Goal: Task Accomplishment & Management: Use online tool/utility

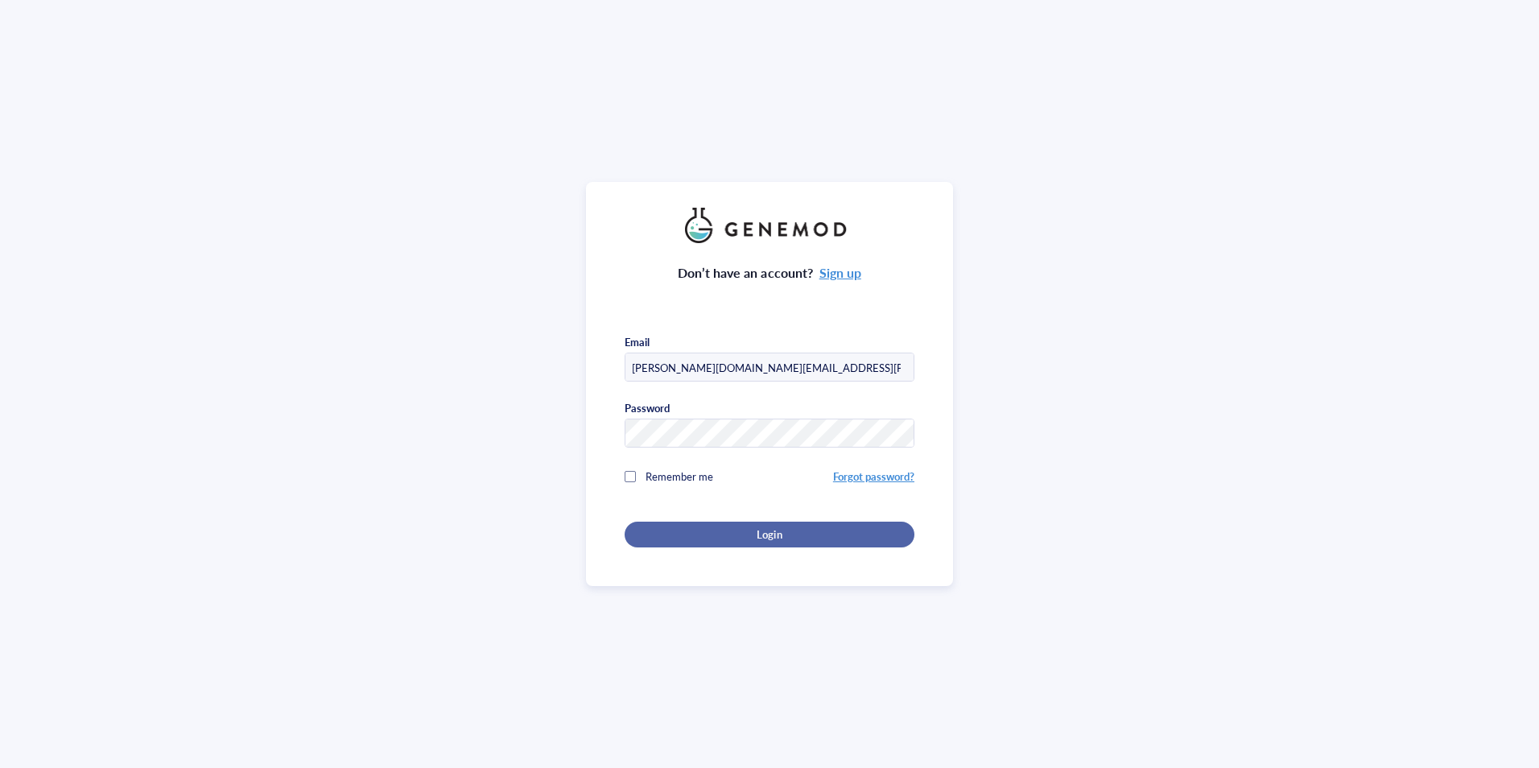
click at [792, 536] on div "Login" at bounding box center [769, 534] width 238 height 14
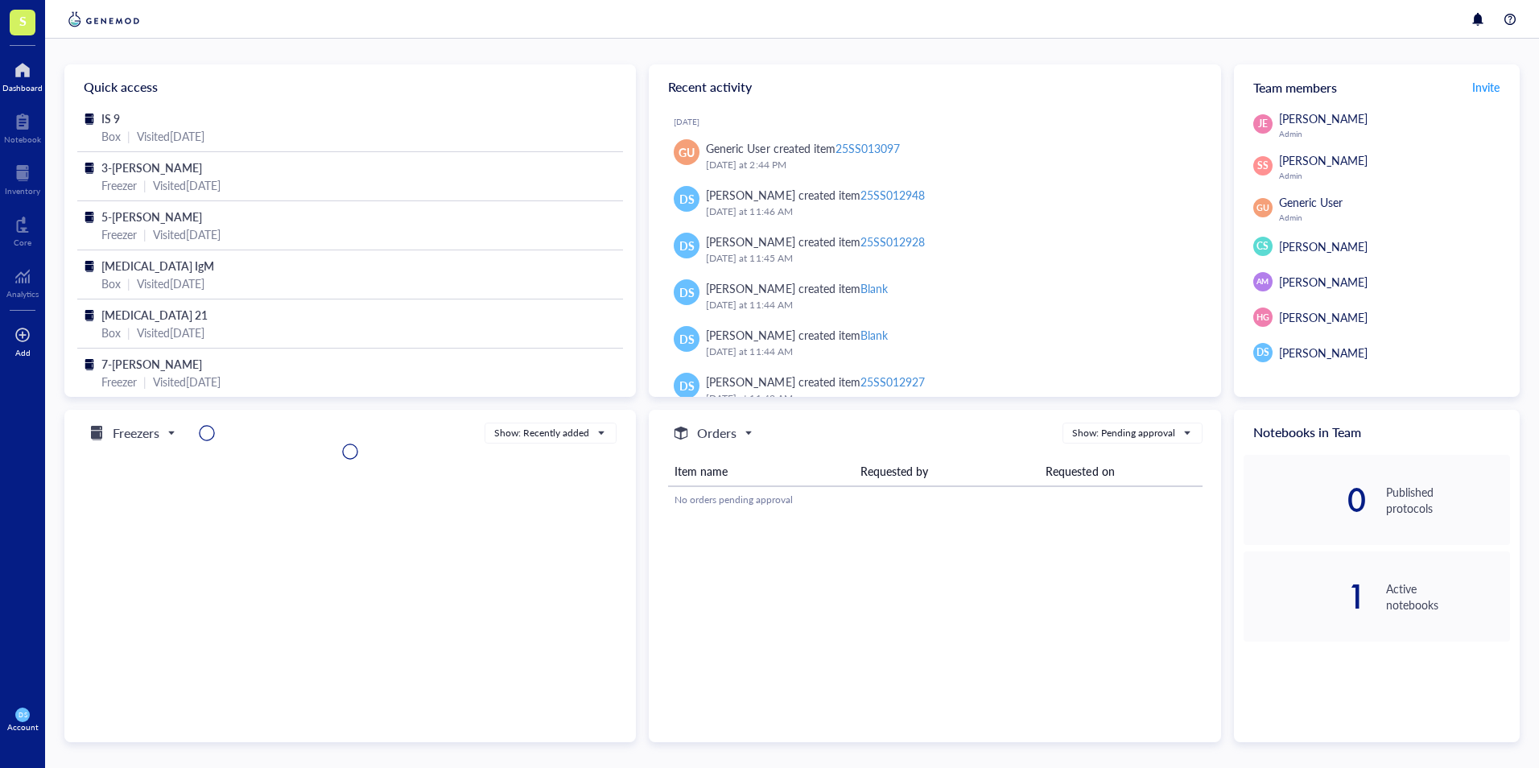
click at [18, 336] on div at bounding box center [22, 335] width 16 height 26
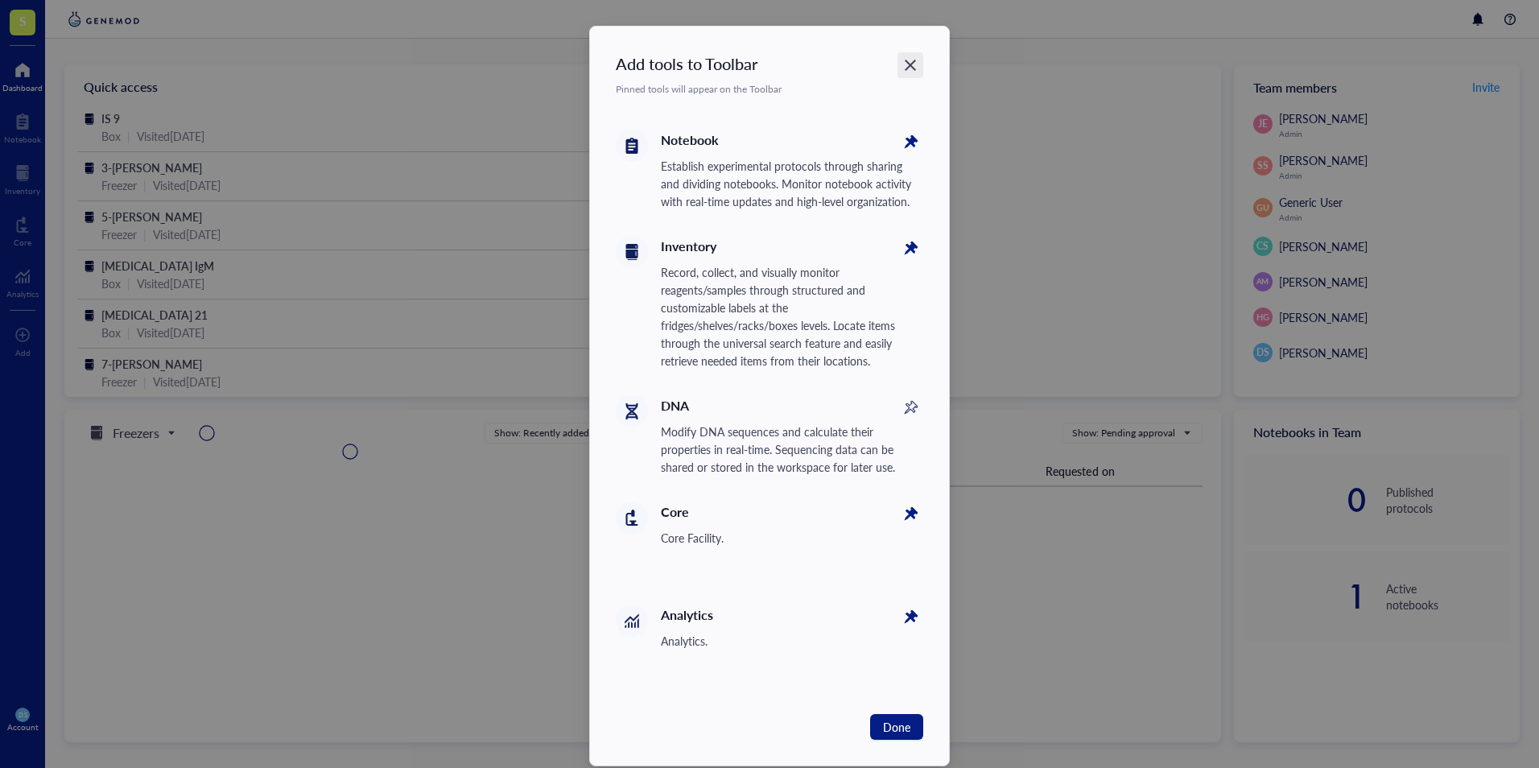
click at [914, 63] on icon "Close" at bounding box center [910, 65] width 15 height 15
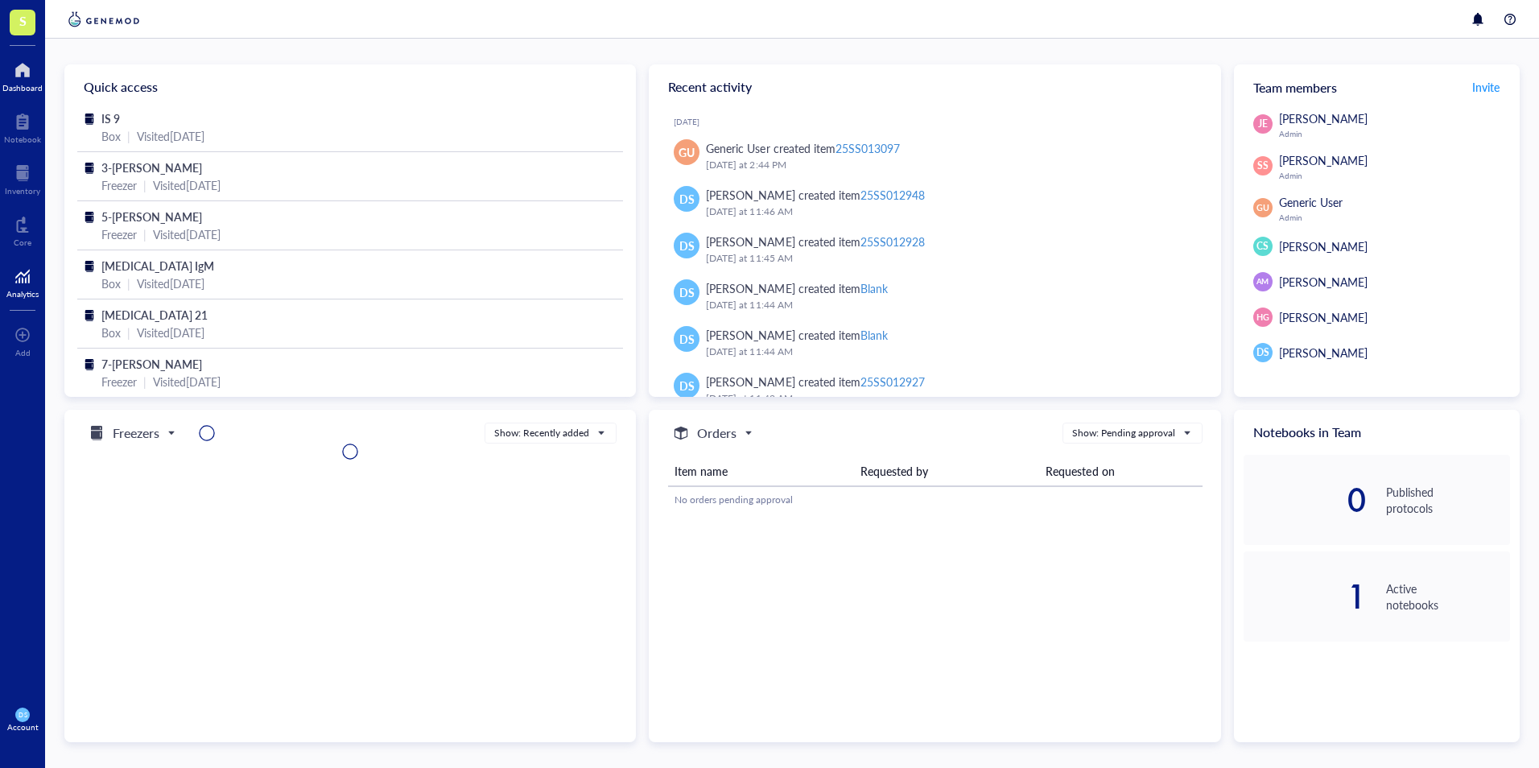
click at [23, 292] on div "Analytics" at bounding box center [22, 294] width 32 height 10
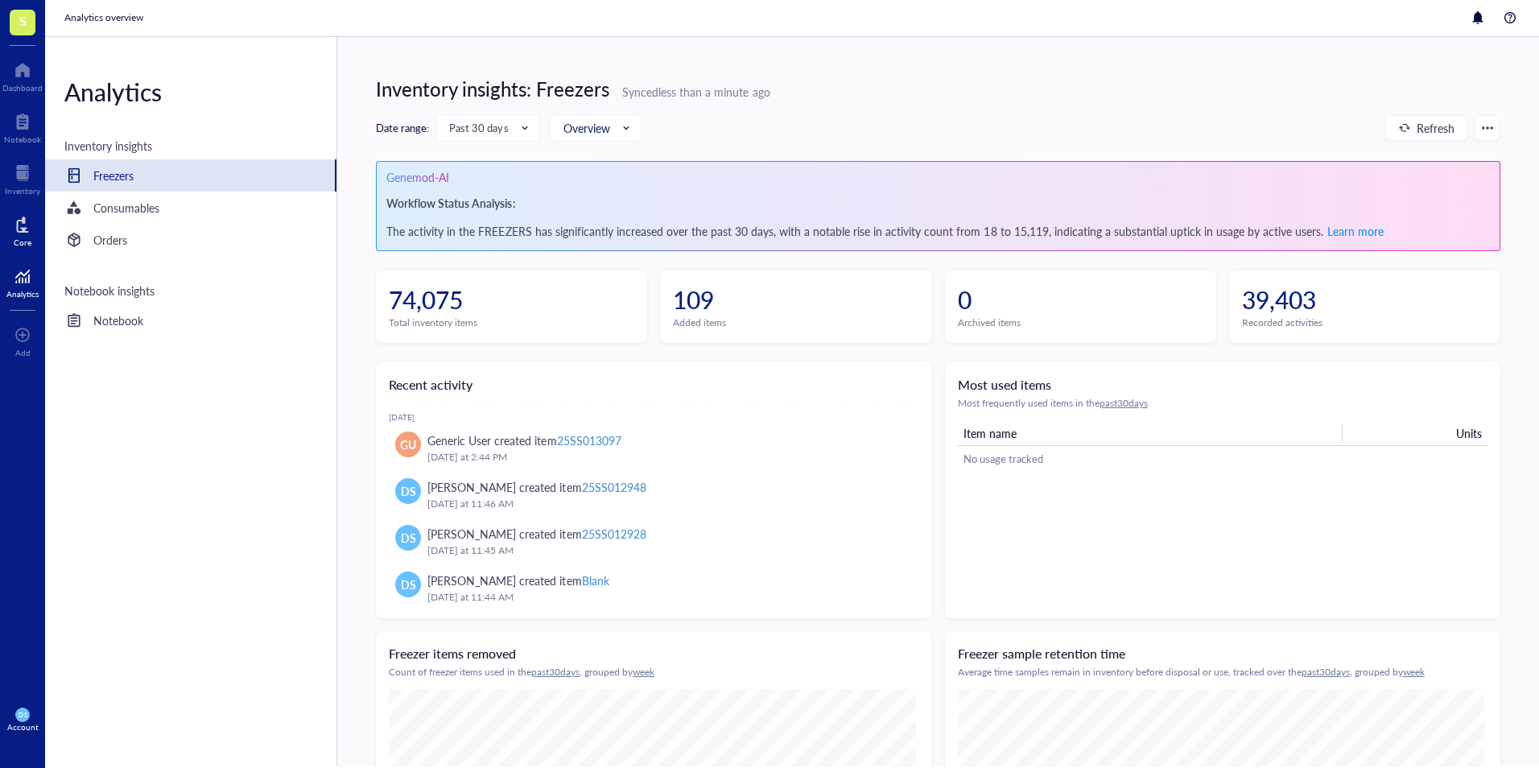
click at [23, 221] on div at bounding box center [23, 225] width 18 height 26
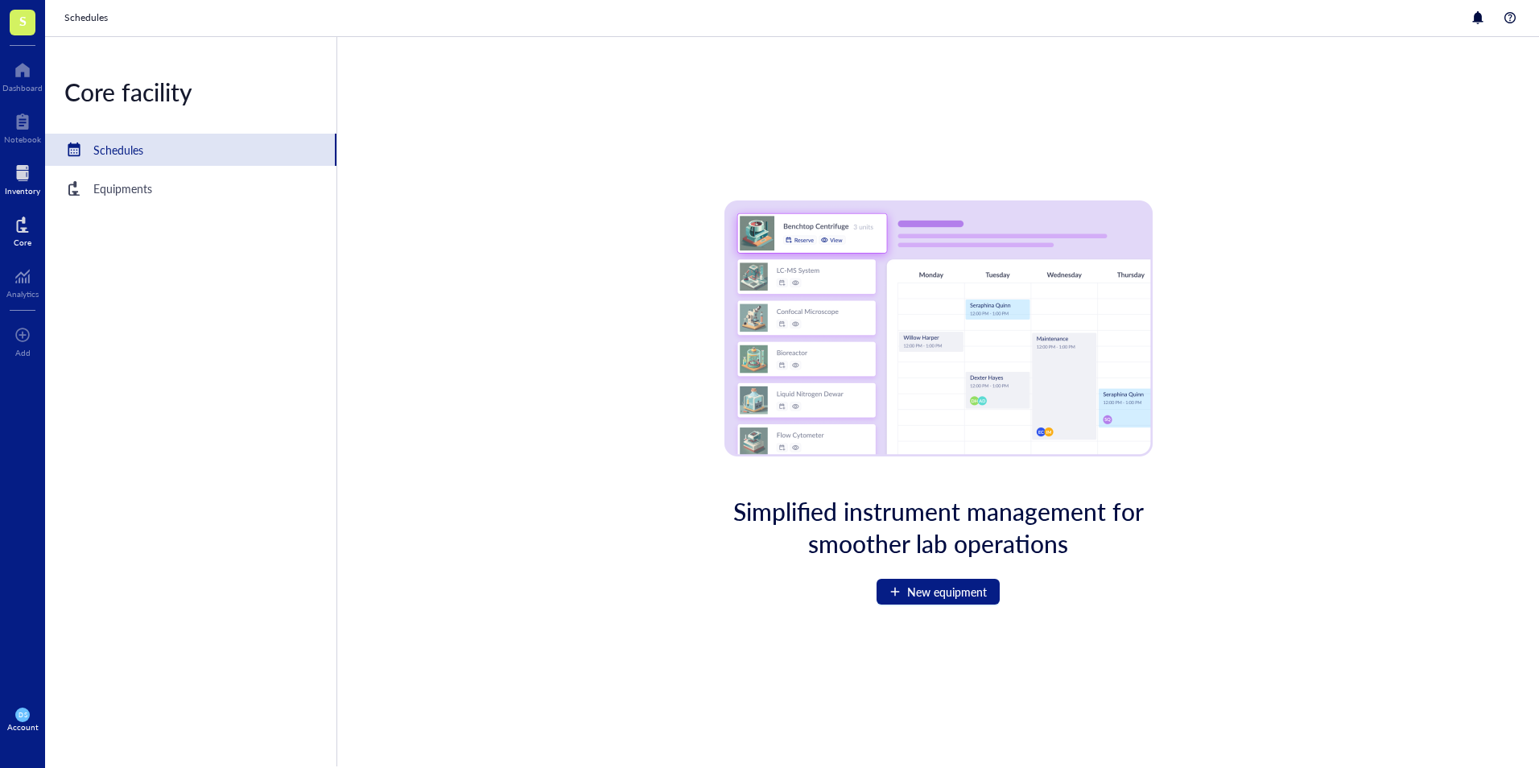
click at [26, 175] on div at bounding box center [22, 173] width 35 height 26
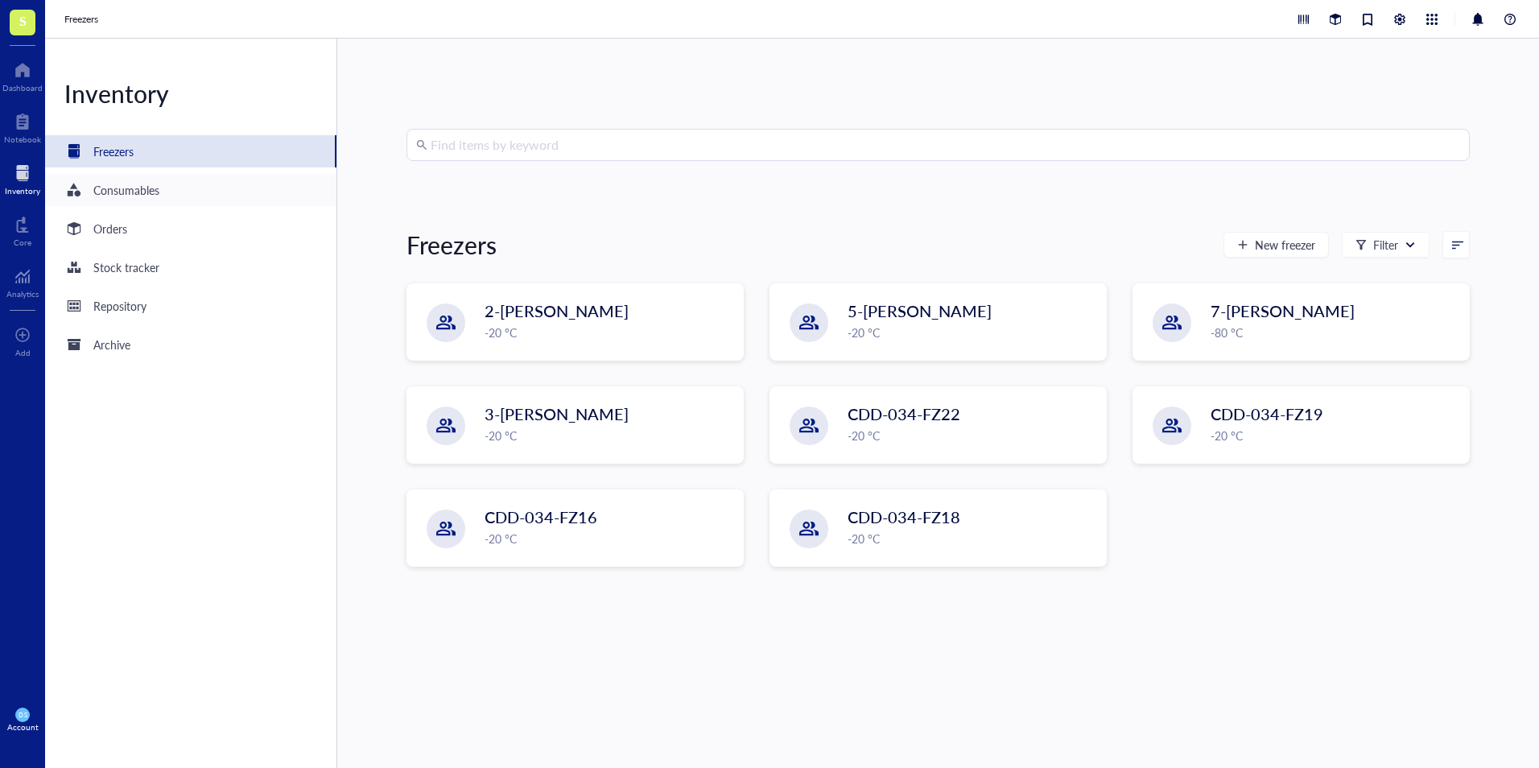
click at [107, 187] on div "Consumables" at bounding box center [126, 190] width 66 height 18
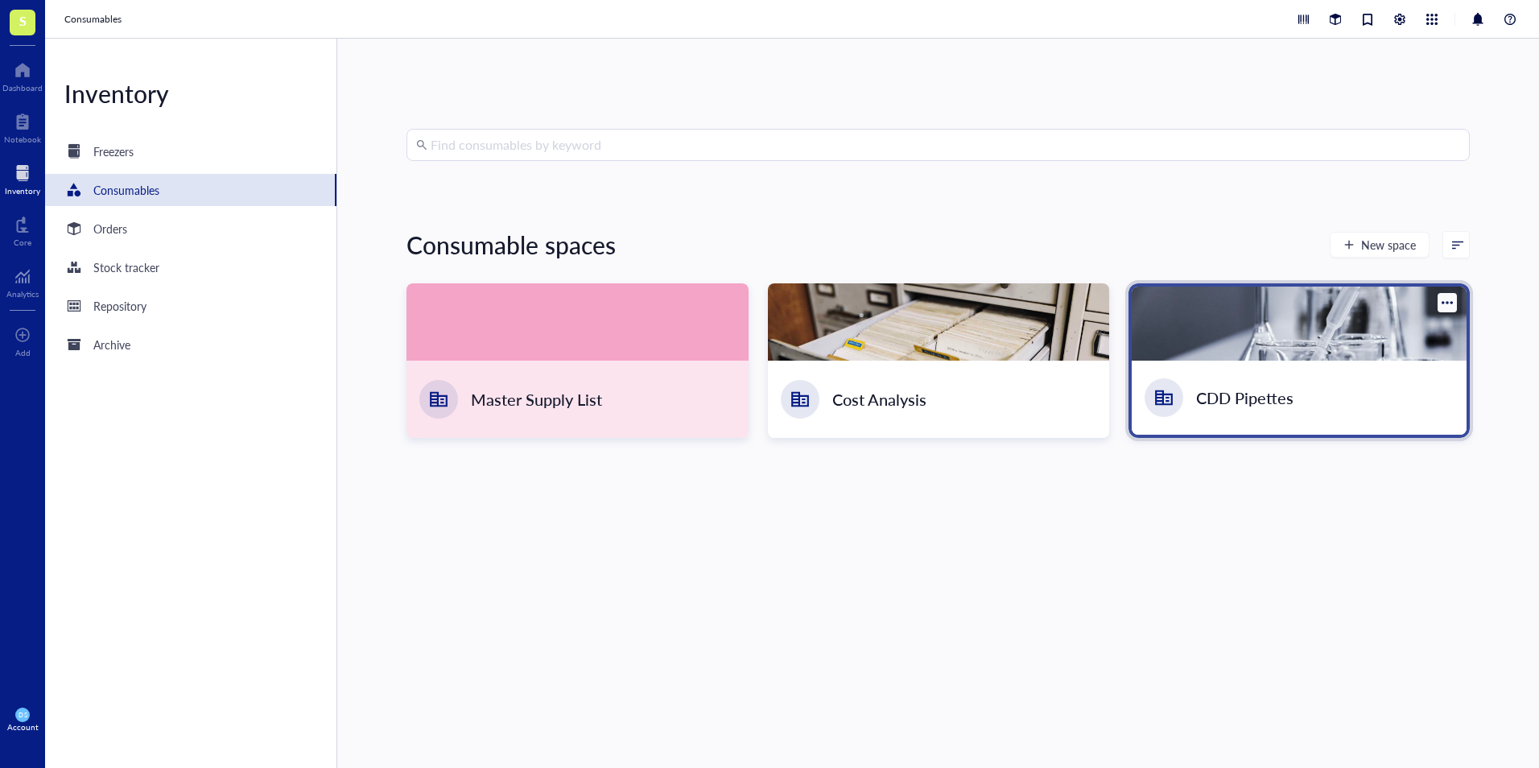
click at [1300, 401] on div "CDD Pipettes" at bounding box center [1299, 398] width 335 height 74
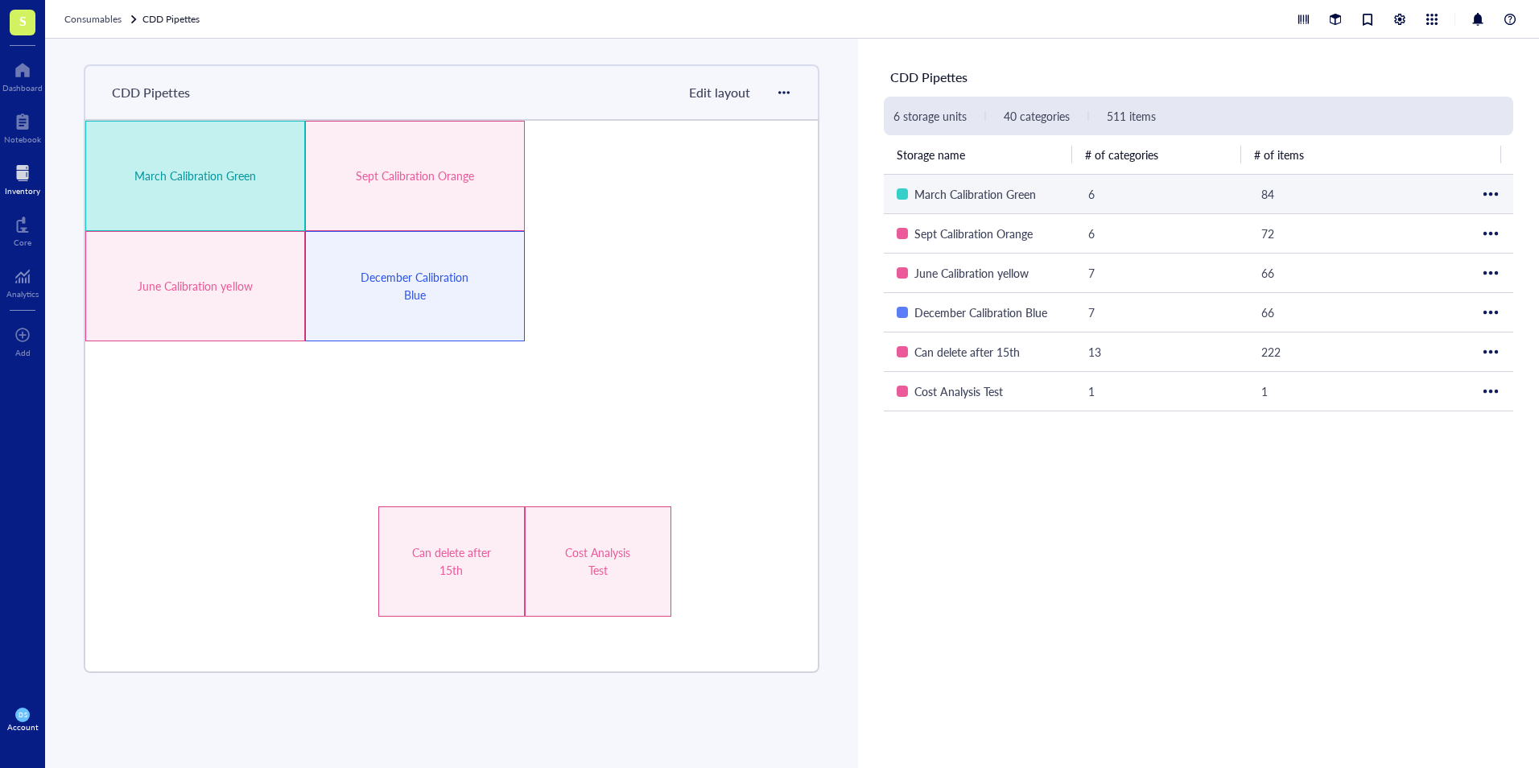
click at [229, 202] on div "March Calibration Green" at bounding box center [195, 176] width 220 height 110
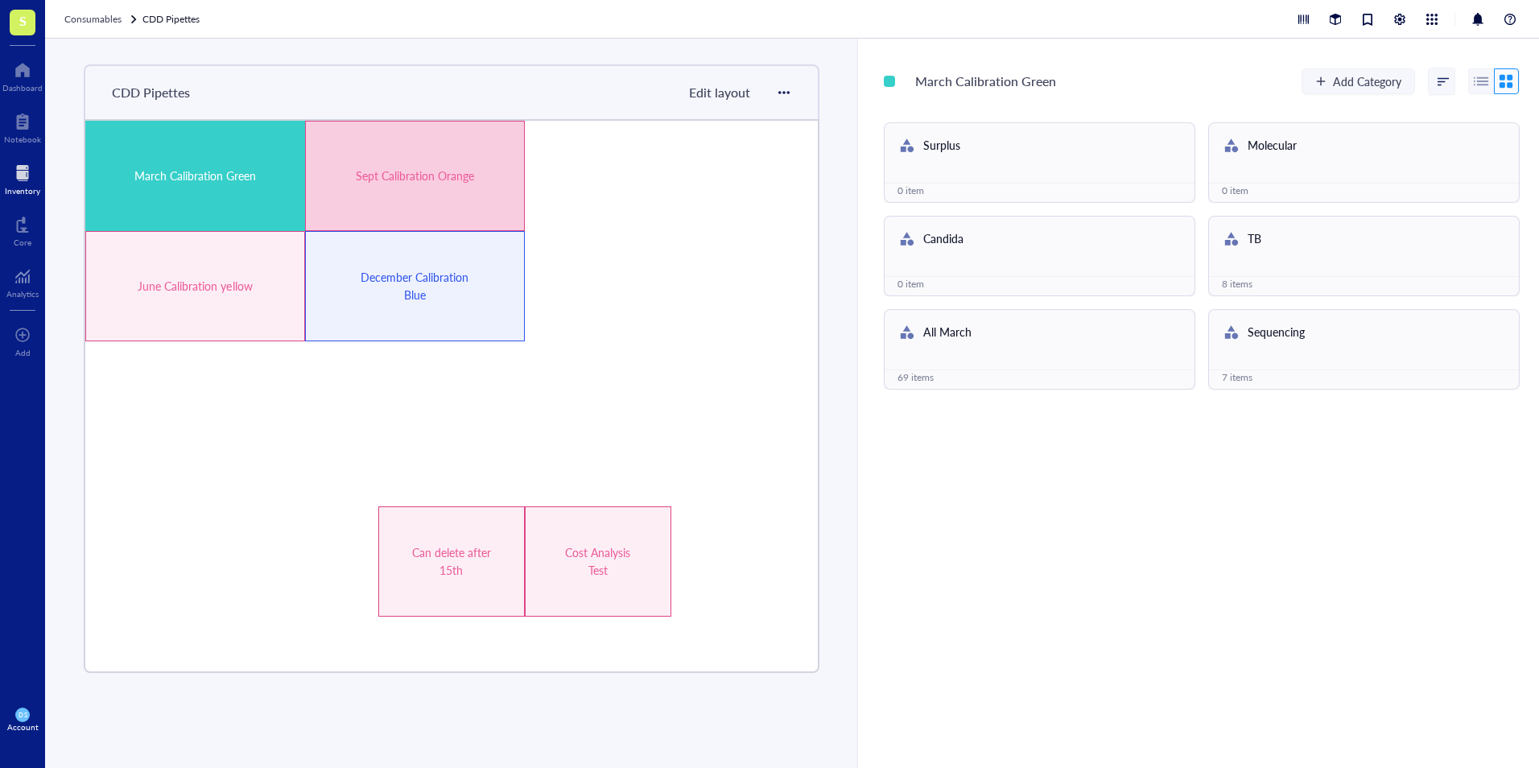
click at [383, 175] on div "Sept Calibration Orange" at bounding box center [414, 176] width 131 height 18
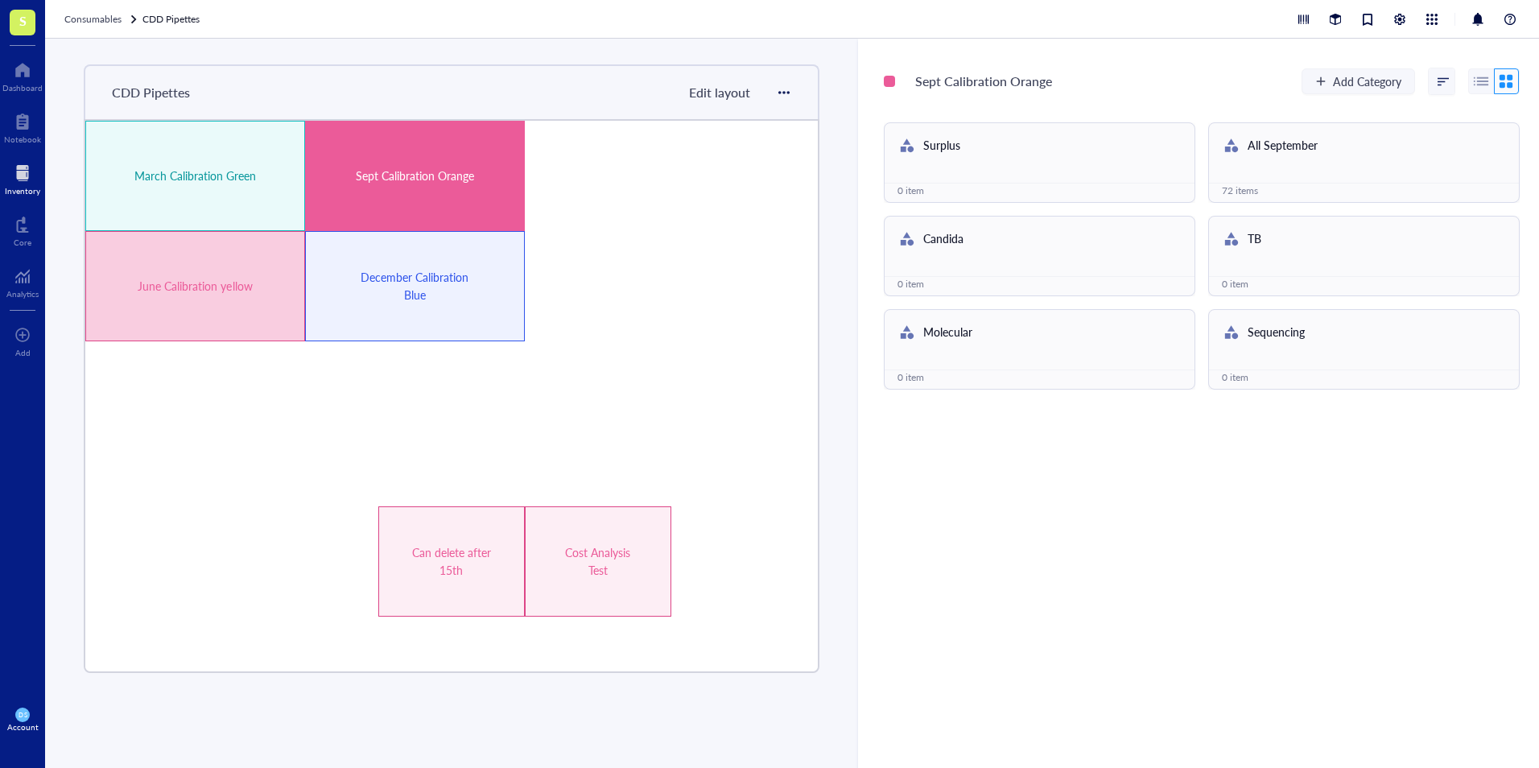
click at [251, 277] on div "June Calibration yellow" at bounding box center [195, 286] width 131 height 18
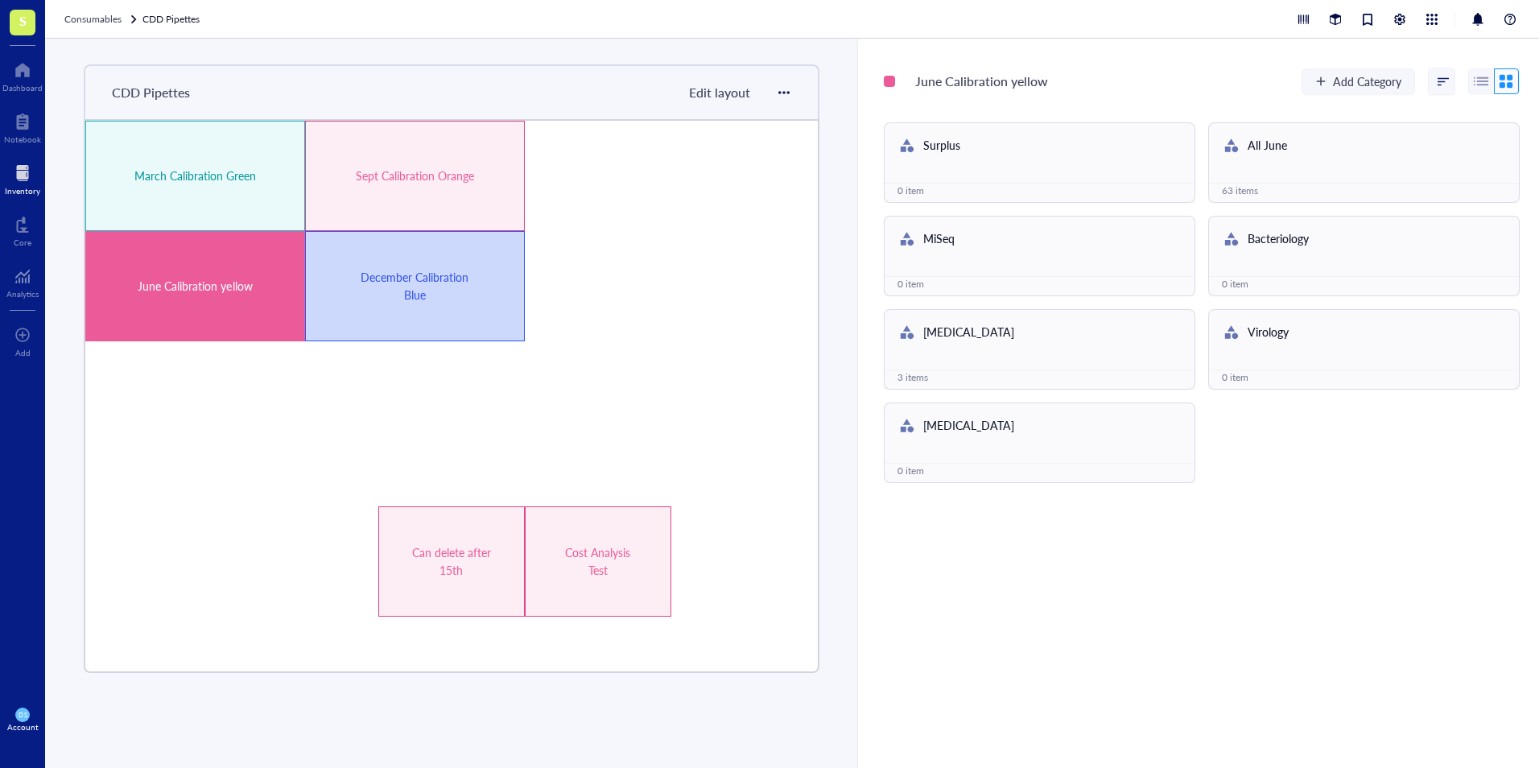
click at [476, 291] on div "December Calibration Blue" at bounding box center [414, 285] width 131 height 35
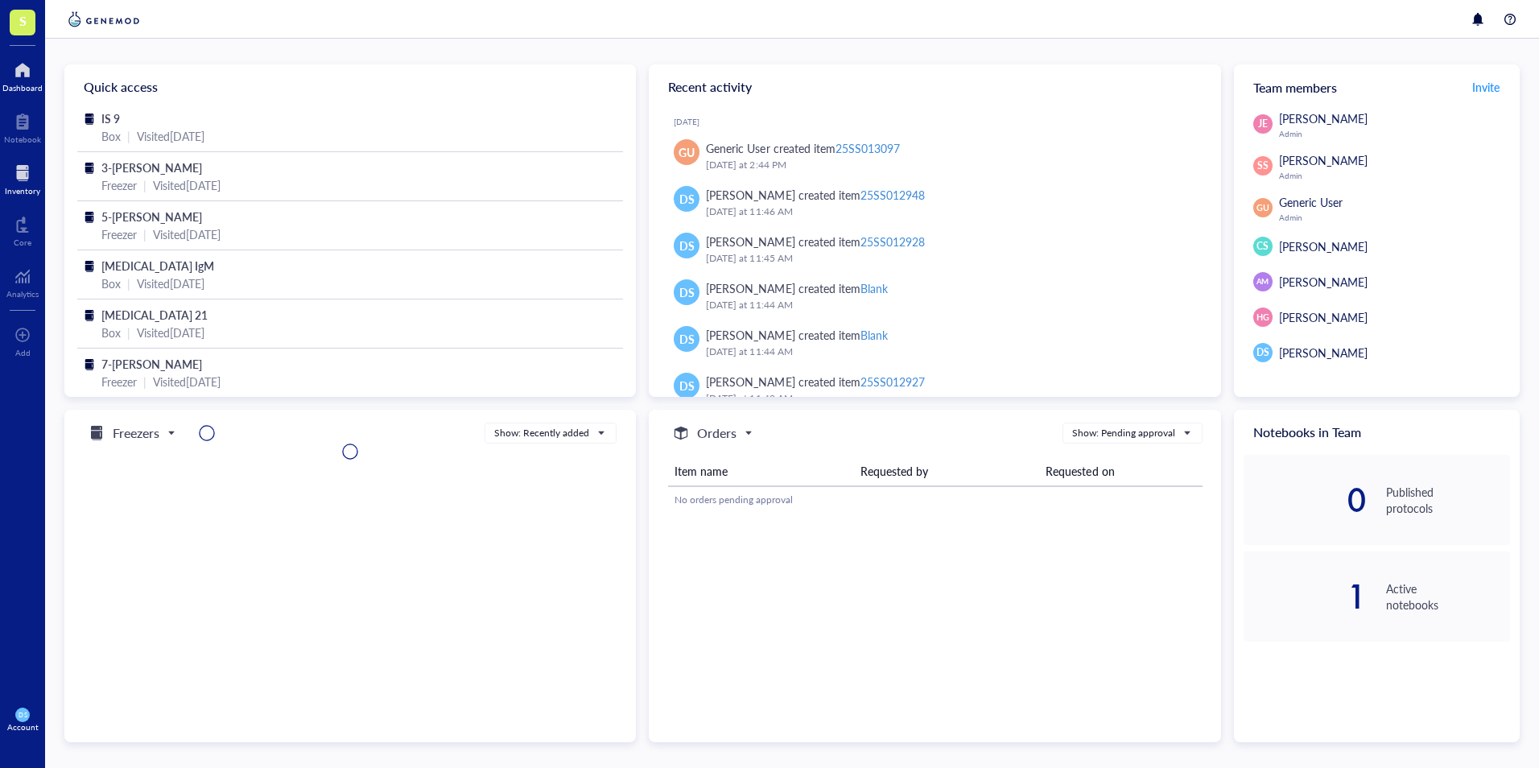
click at [23, 186] on div "Inventory" at bounding box center [22, 191] width 35 height 10
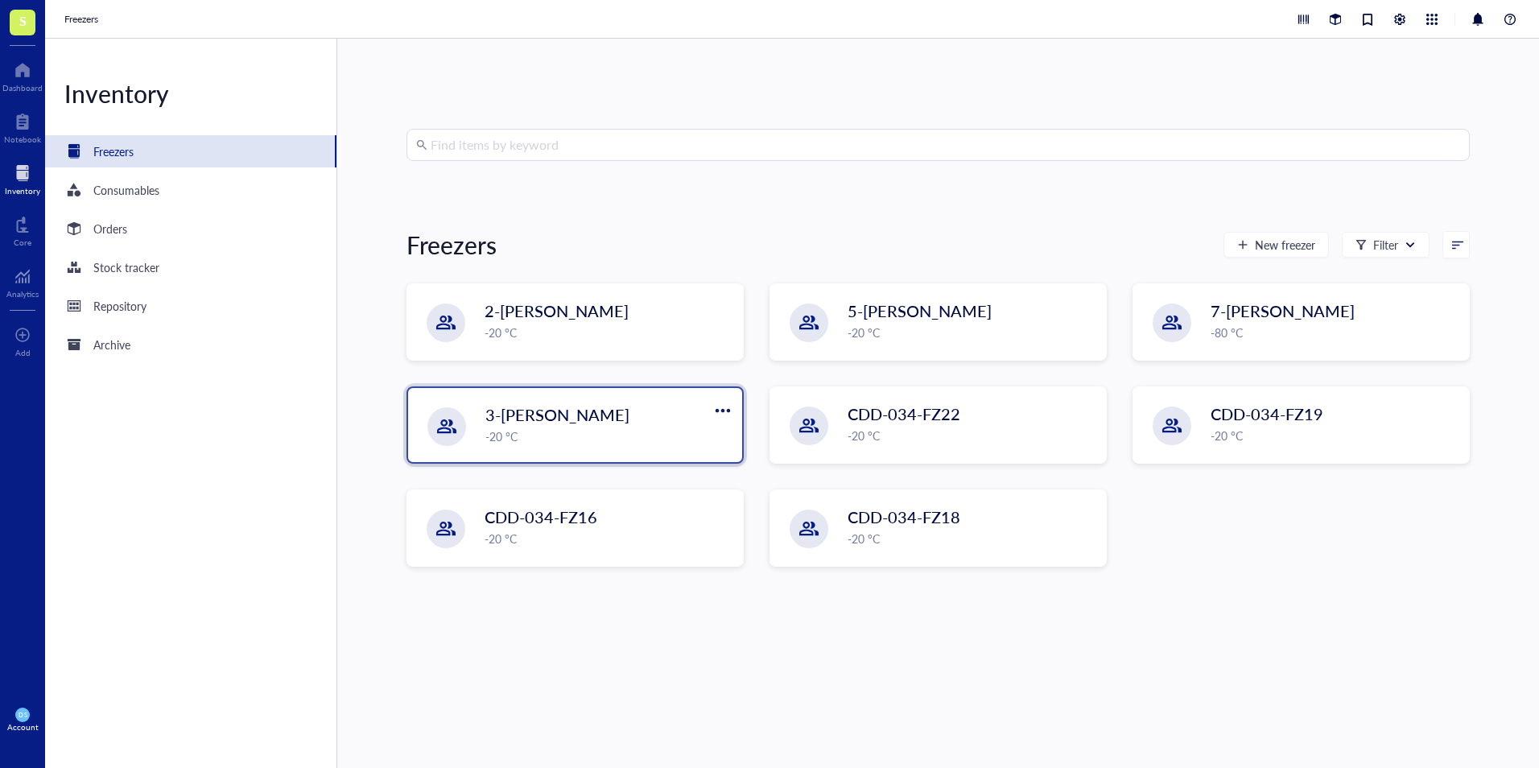
click at [620, 426] on div "3-Chillie Nelson -20 °C" at bounding box center [608, 424] width 247 height 42
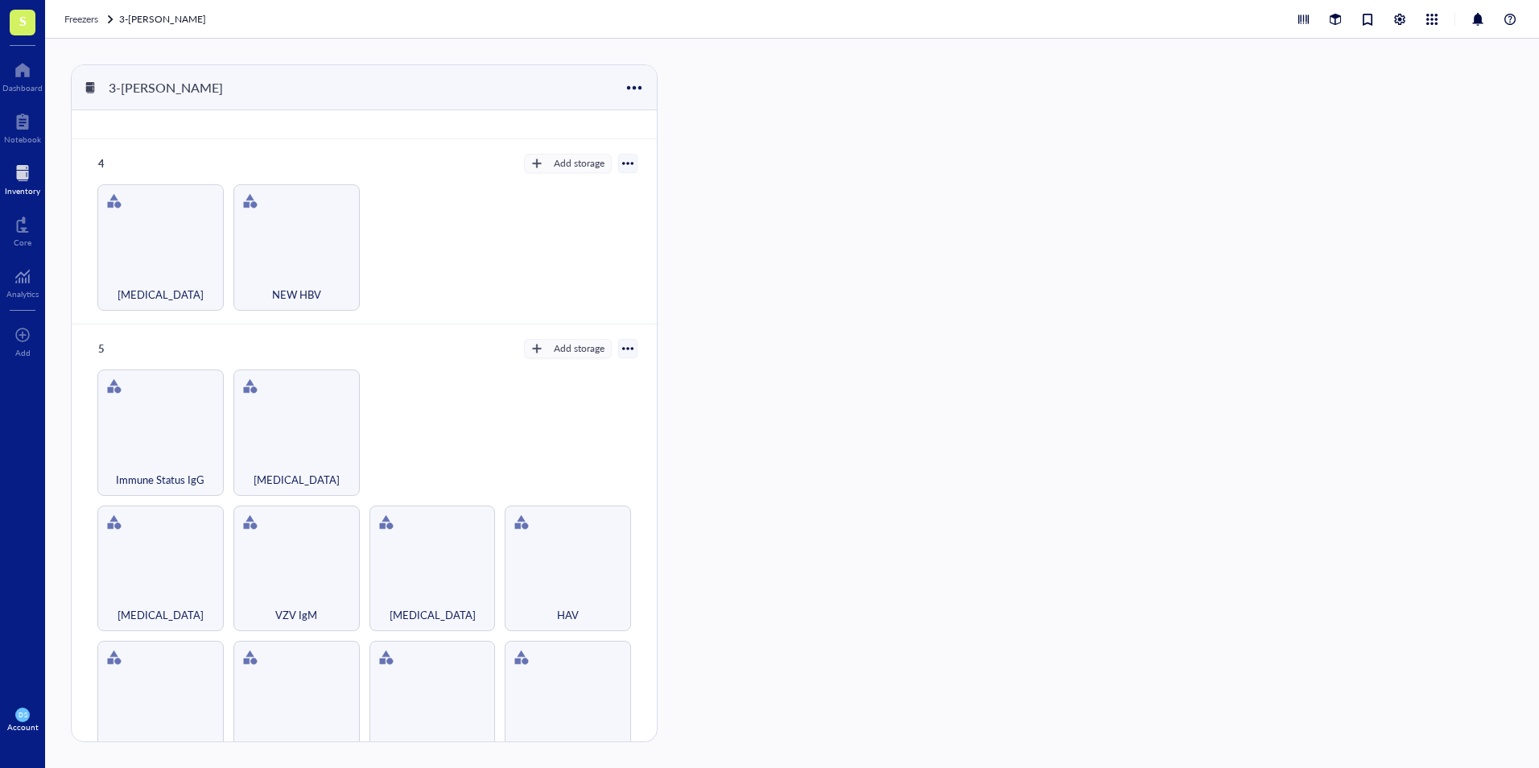
scroll to position [503, 0]
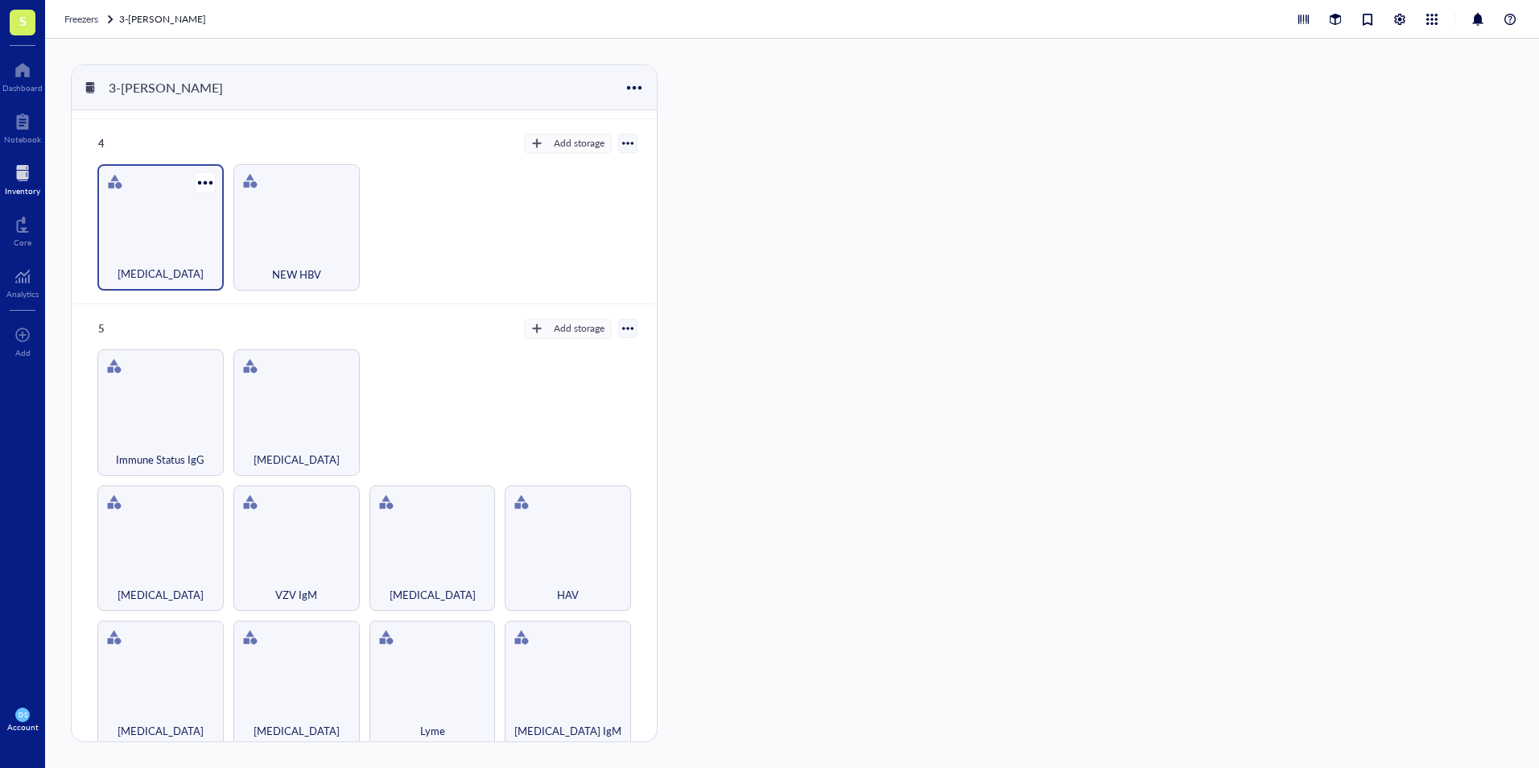
click at [140, 234] on div "Syphilis" at bounding box center [160, 227] width 126 height 126
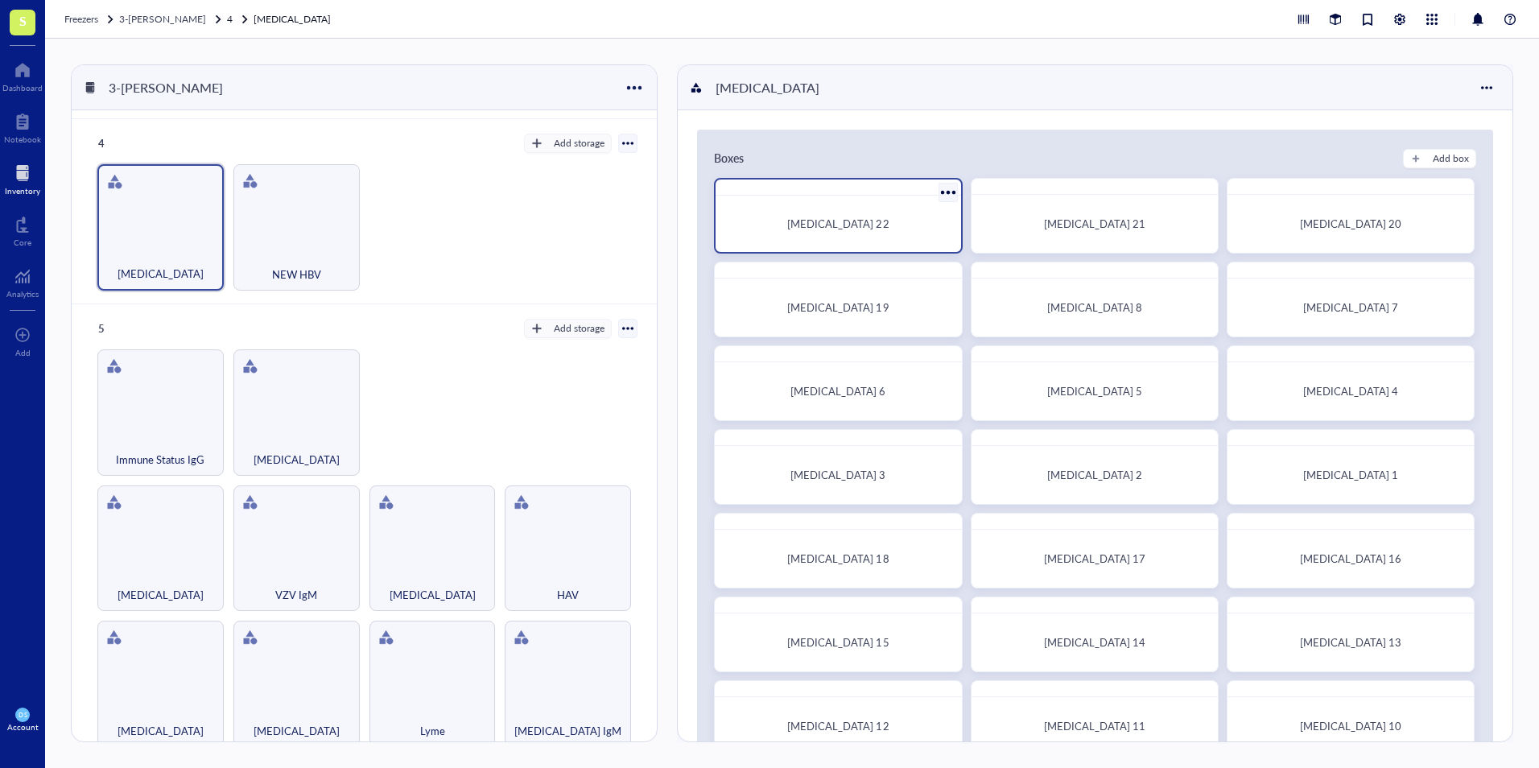
click at [790, 219] on div "Syphilis 22" at bounding box center [837, 224] width 219 height 16
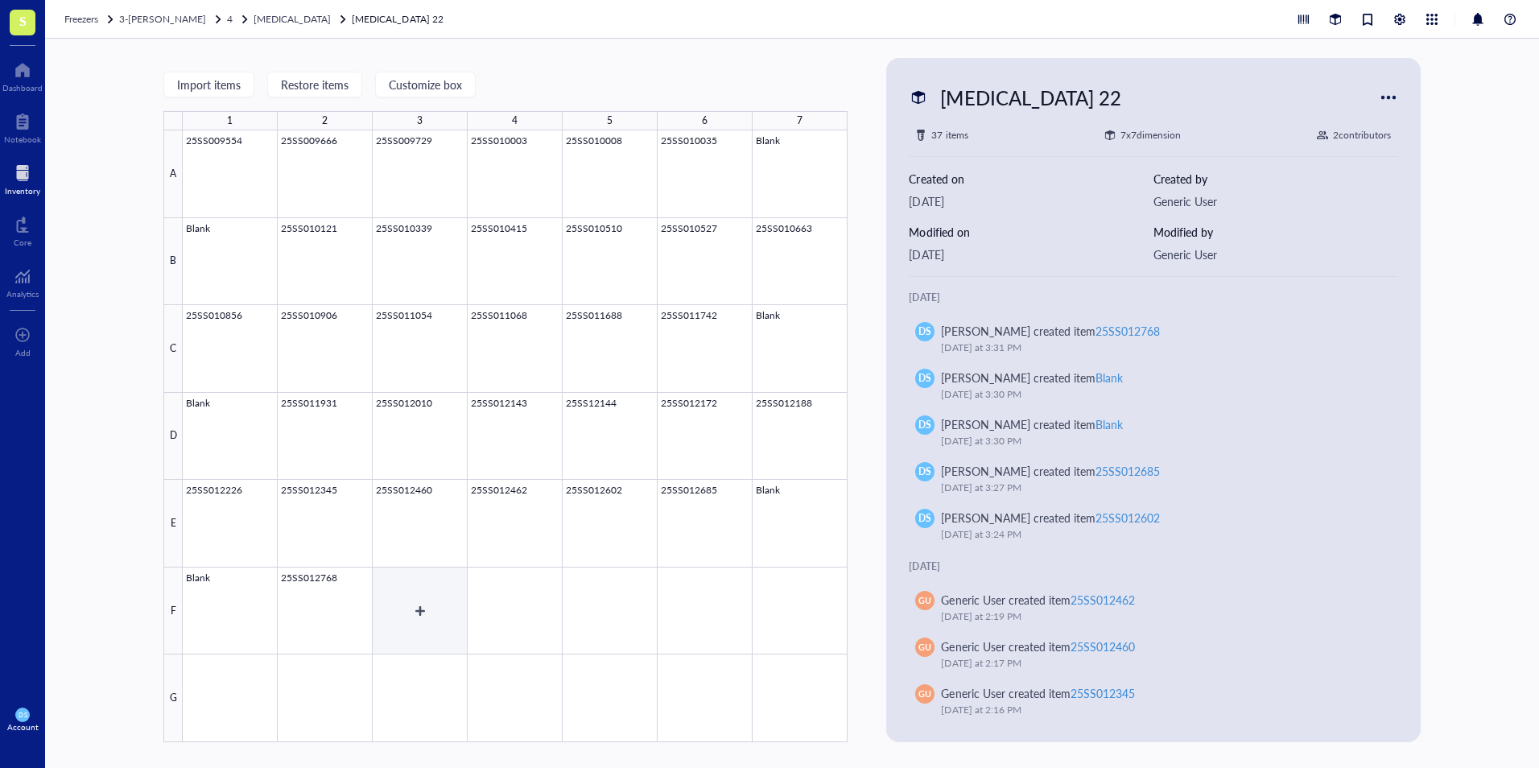
click at [426, 600] on div at bounding box center [515, 436] width 665 height 612
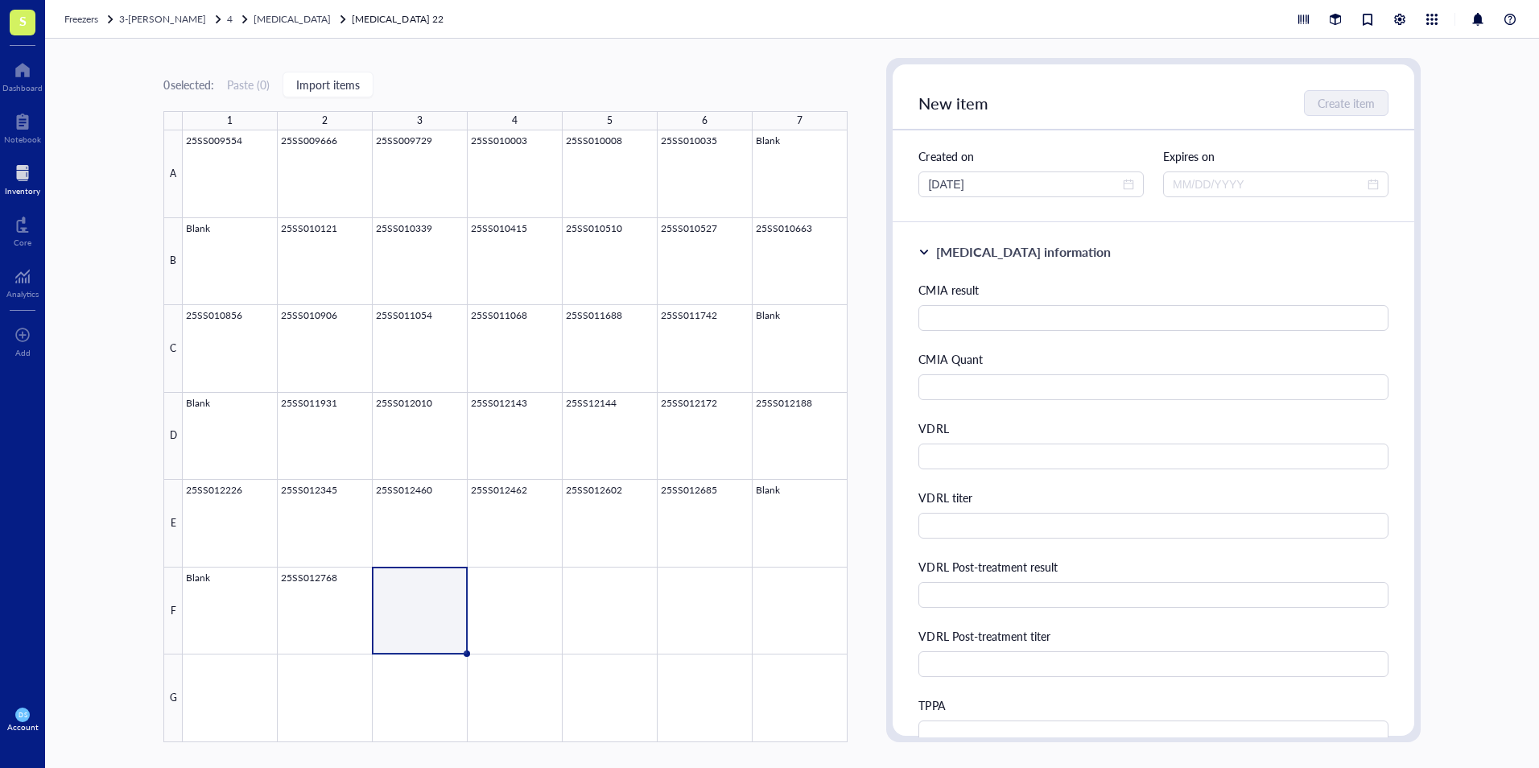
scroll to position [322, 0]
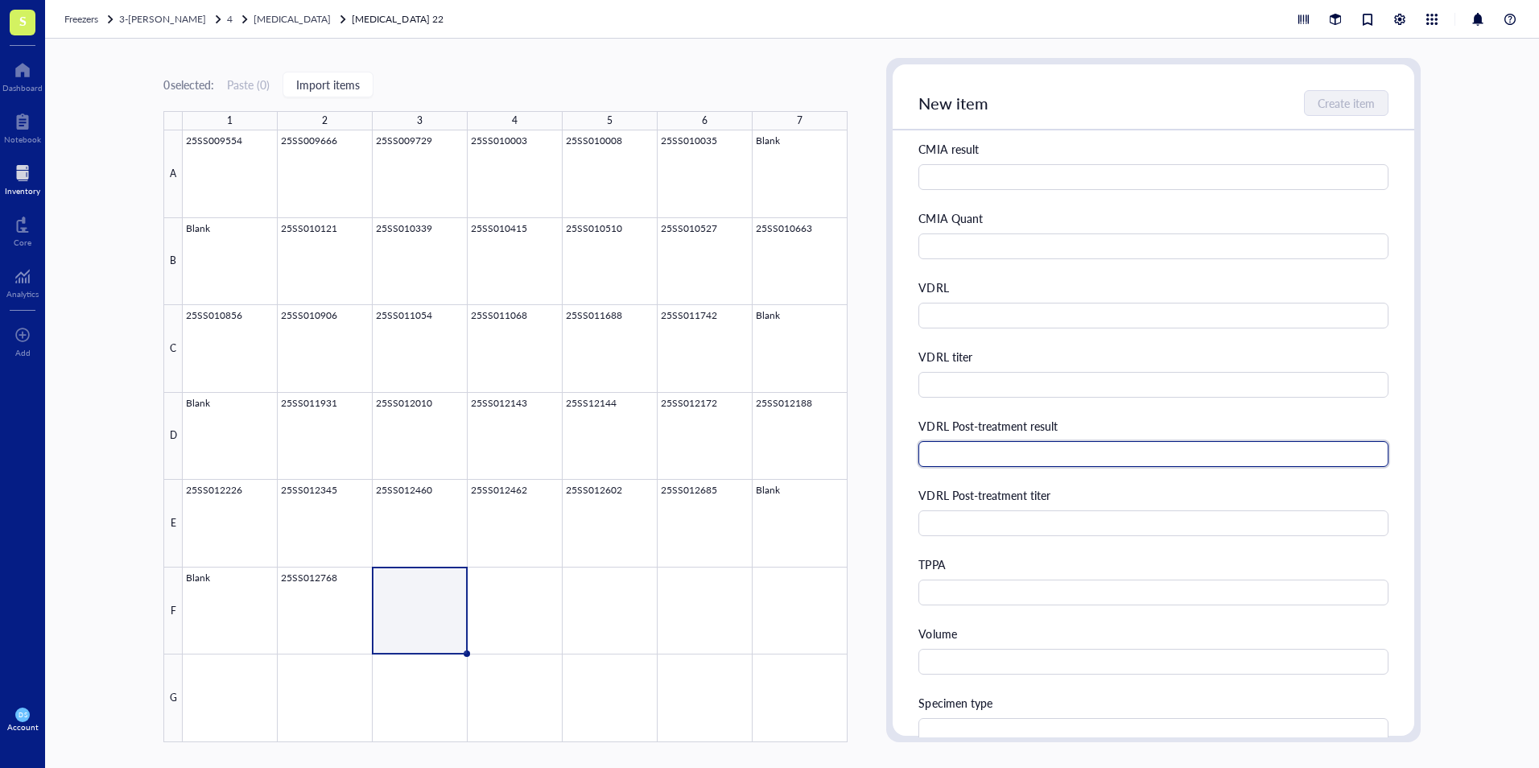
click at [965, 454] on input "text" at bounding box center [1152, 454] width 469 height 26
type input "Reactive"
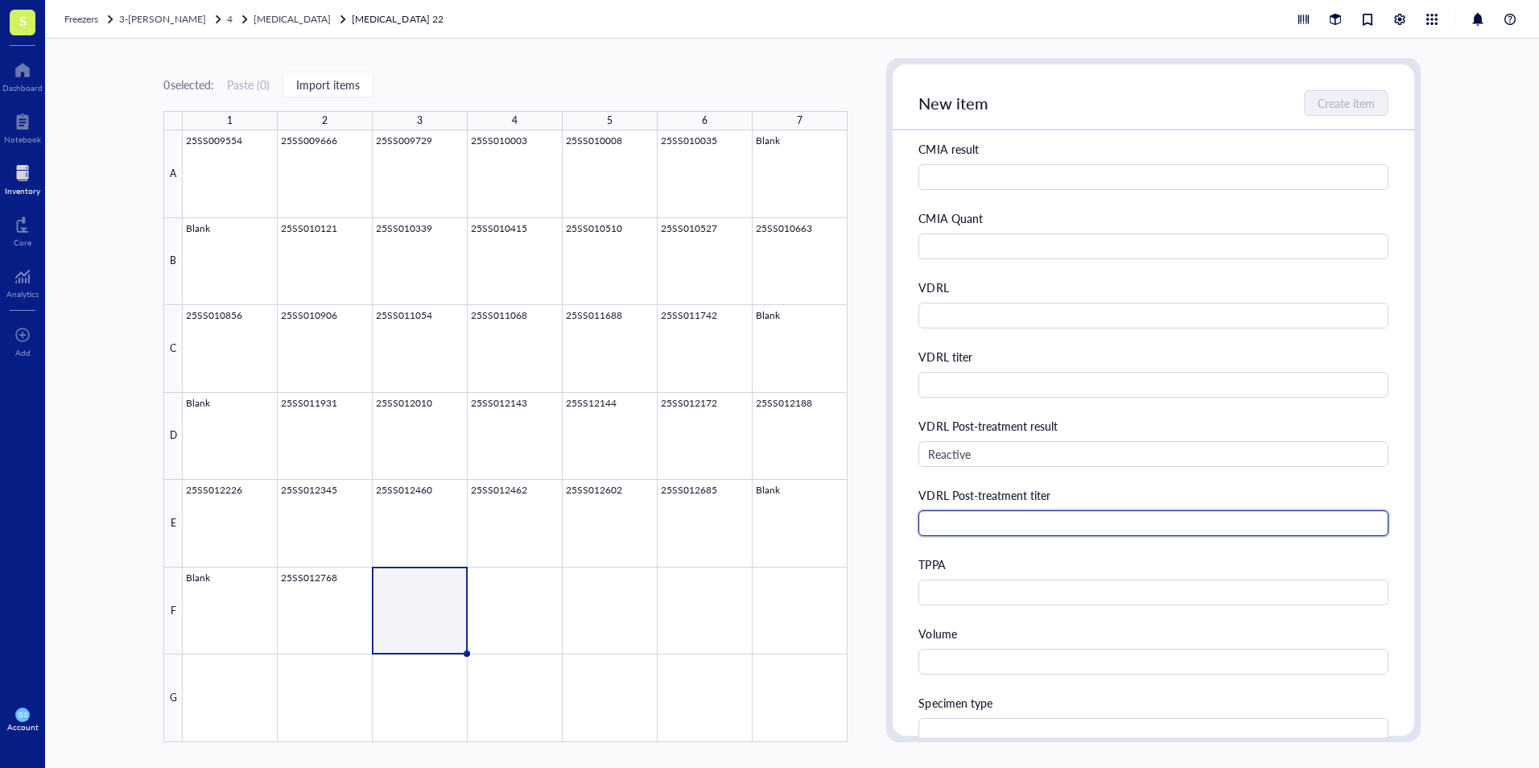
click at [976, 527] on input "text" at bounding box center [1152, 523] width 469 height 26
type input "1:1"
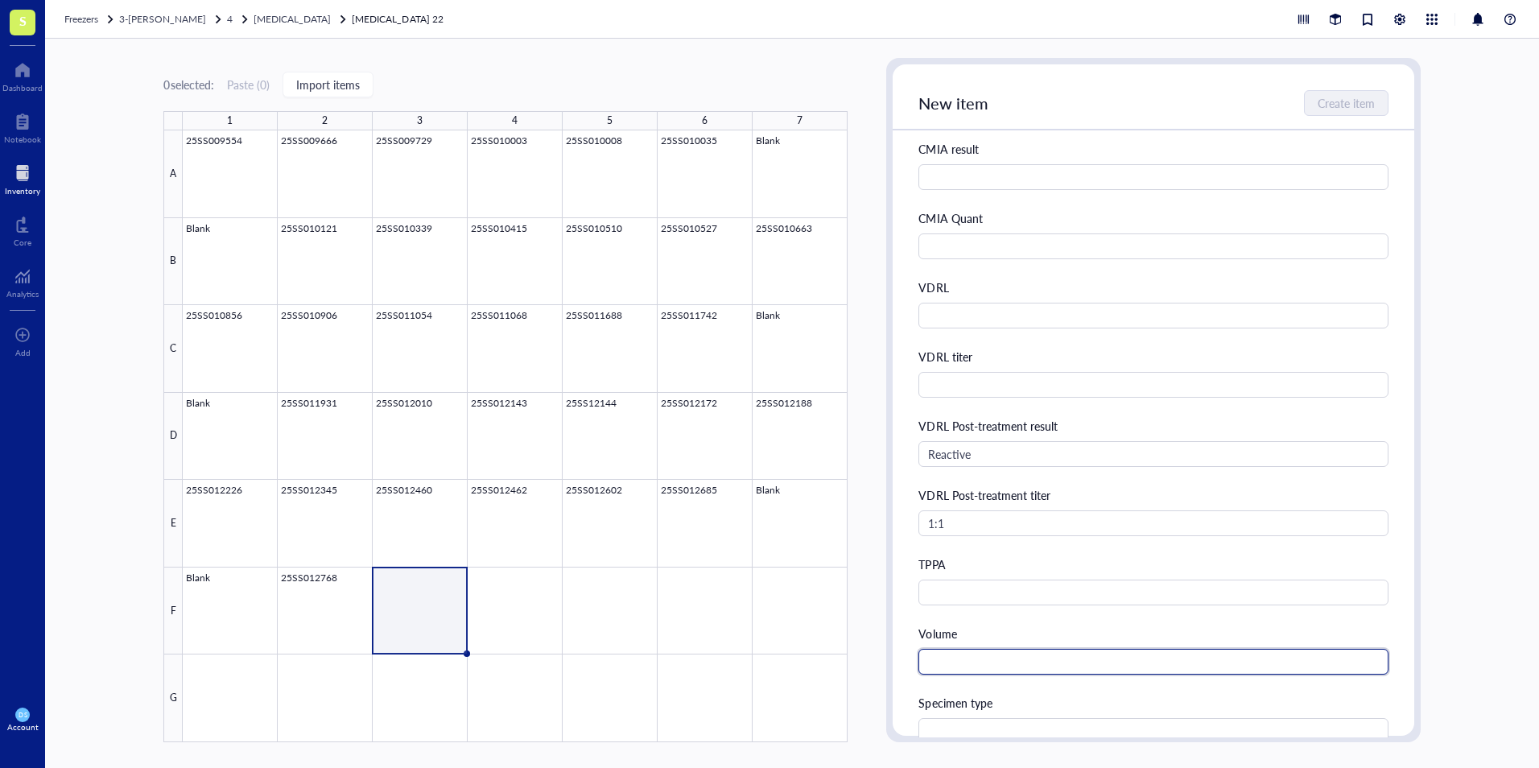
click at [976, 663] on input "text" at bounding box center [1152, 662] width 469 height 26
type input "3.5 mL"
click at [973, 731] on input "text" at bounding box center [1152, 731] width 469 height 26
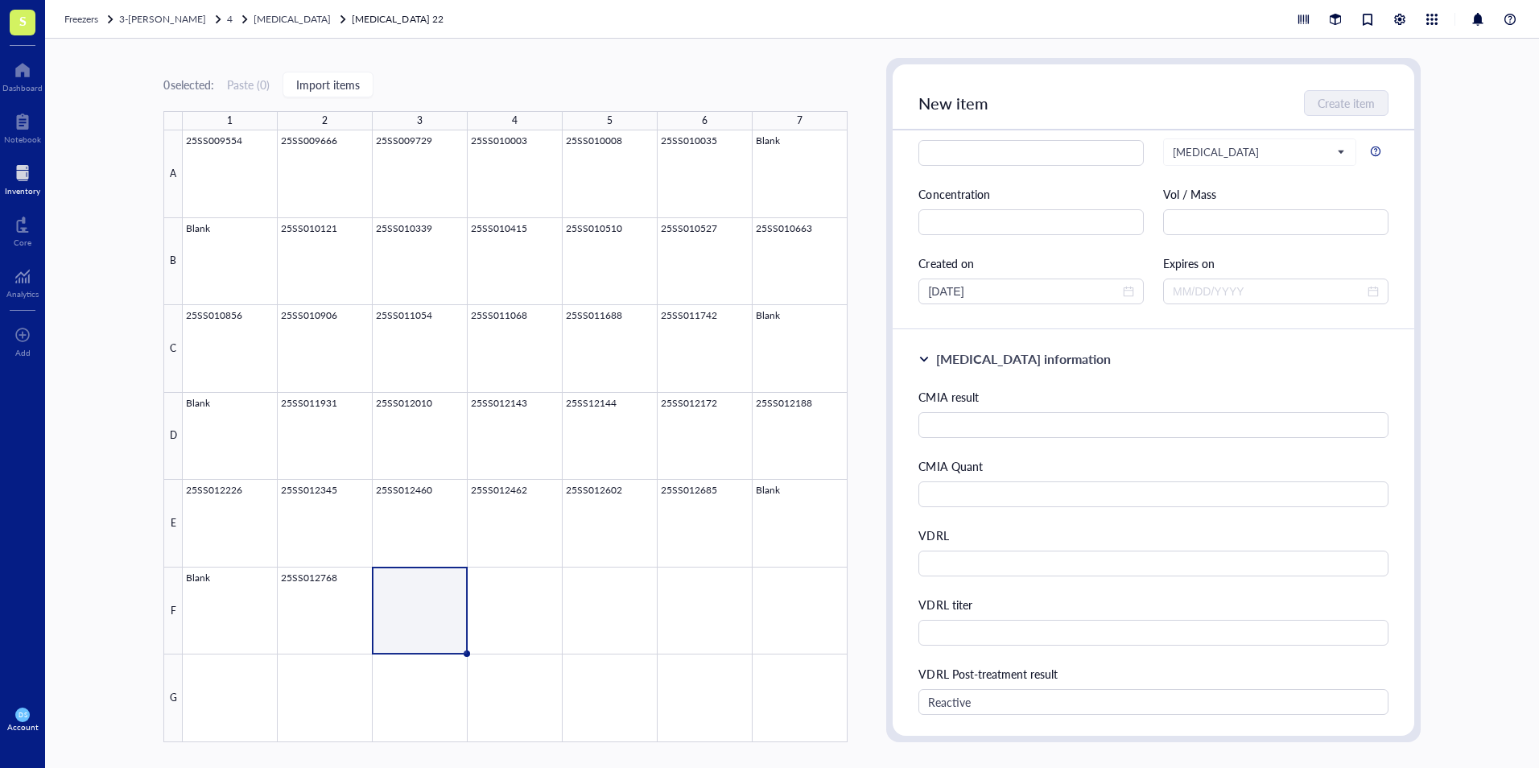
scroll to position [0, 0]
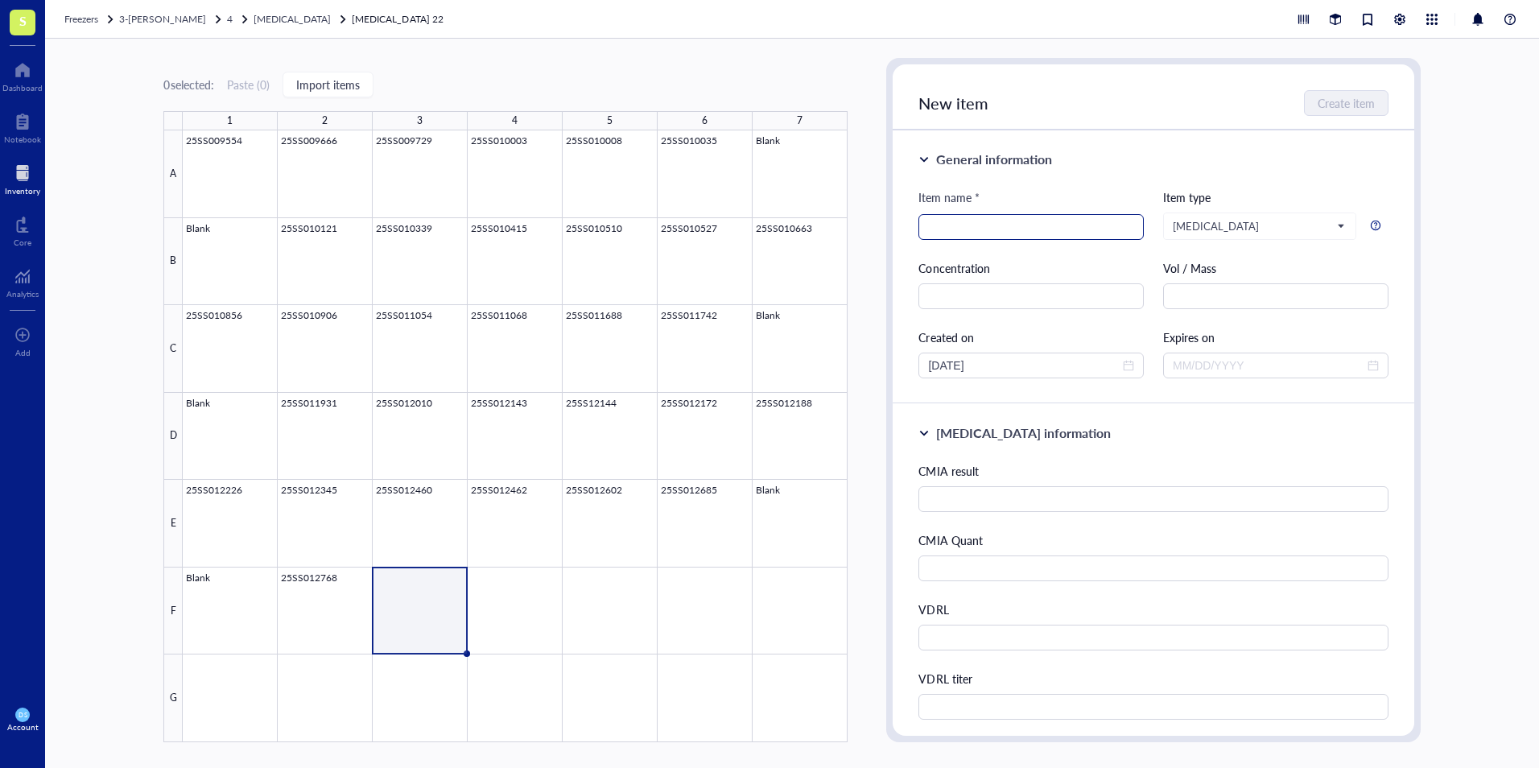
type input "Serum"
click at [949, 232] on input "search" at bounding box center [1031, 227] width 206 height 24
type input "25SS013098"
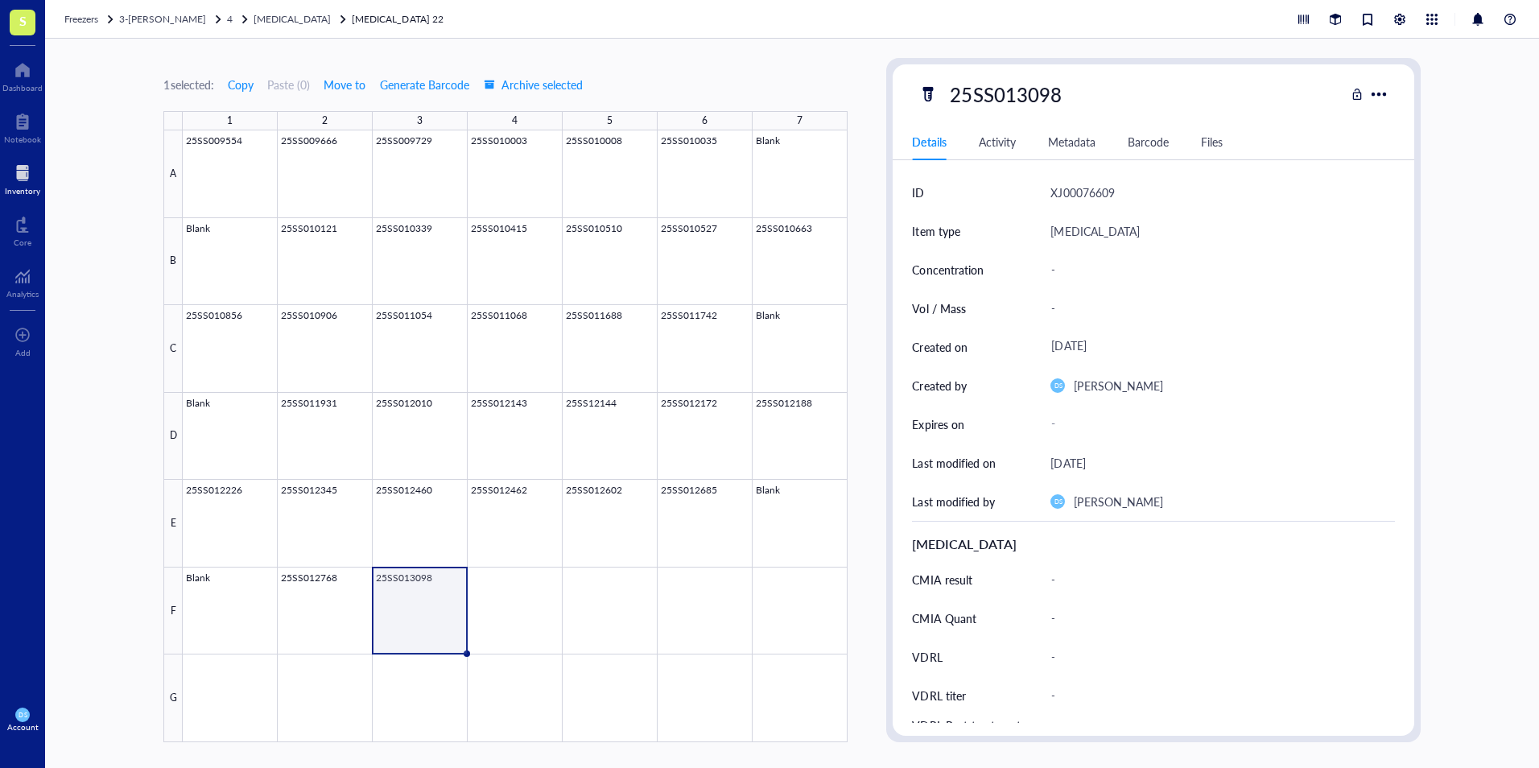
click at [539, 611] on div at bounding box center [515, 436] width 665 height 612
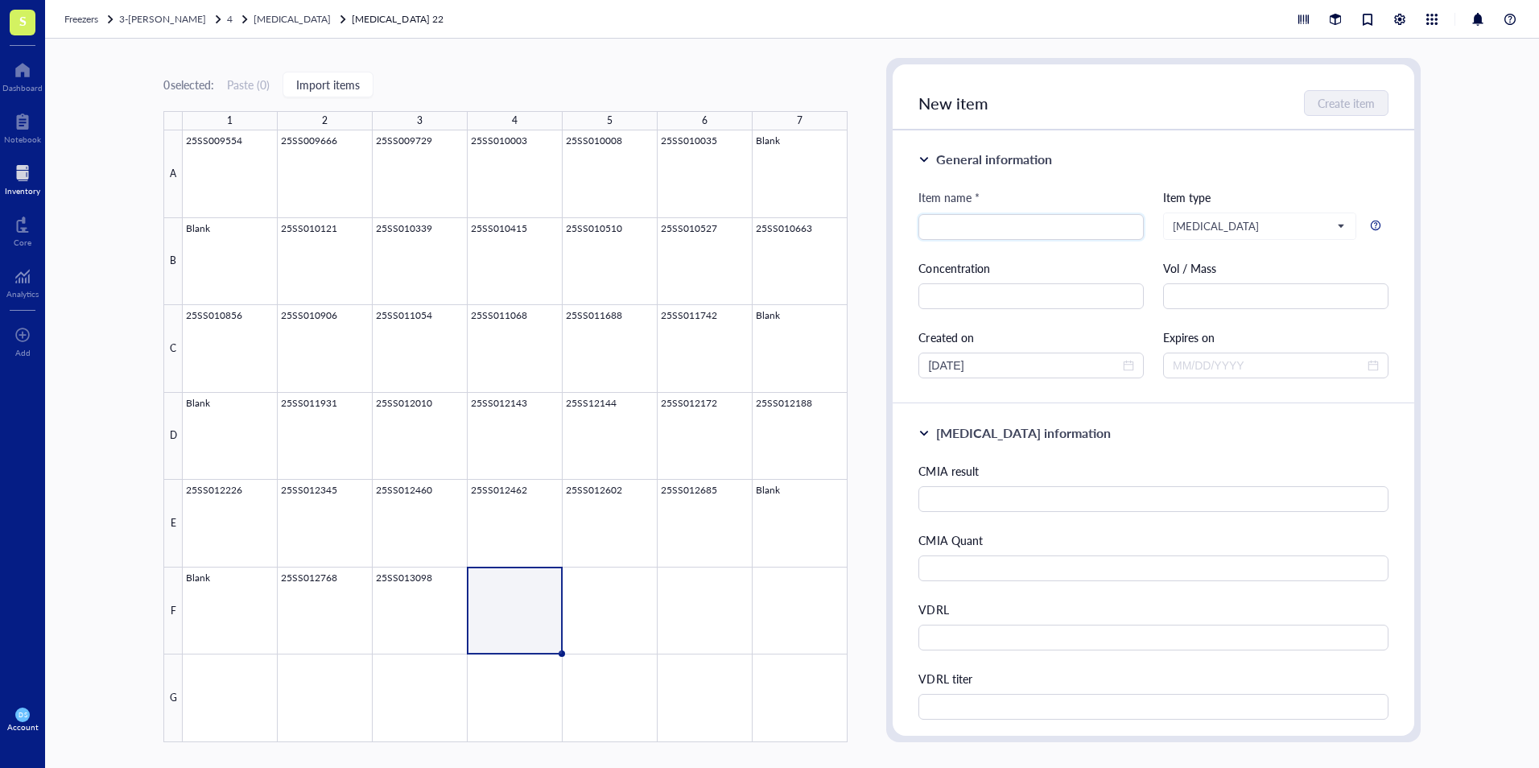
click at [420, 600] on div at bounding box center [515, 436] width 665 height 612
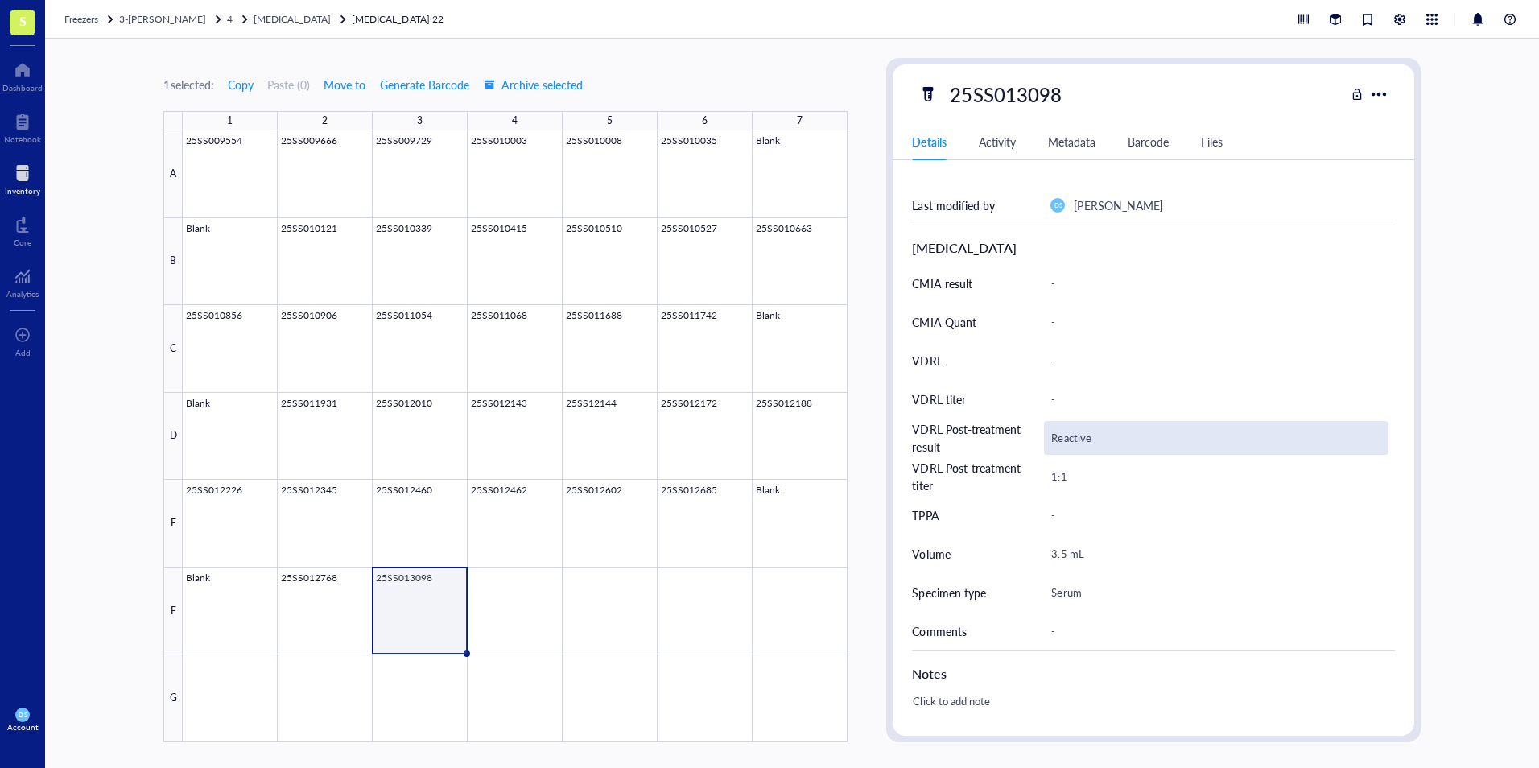
scroll to position [322, 0]
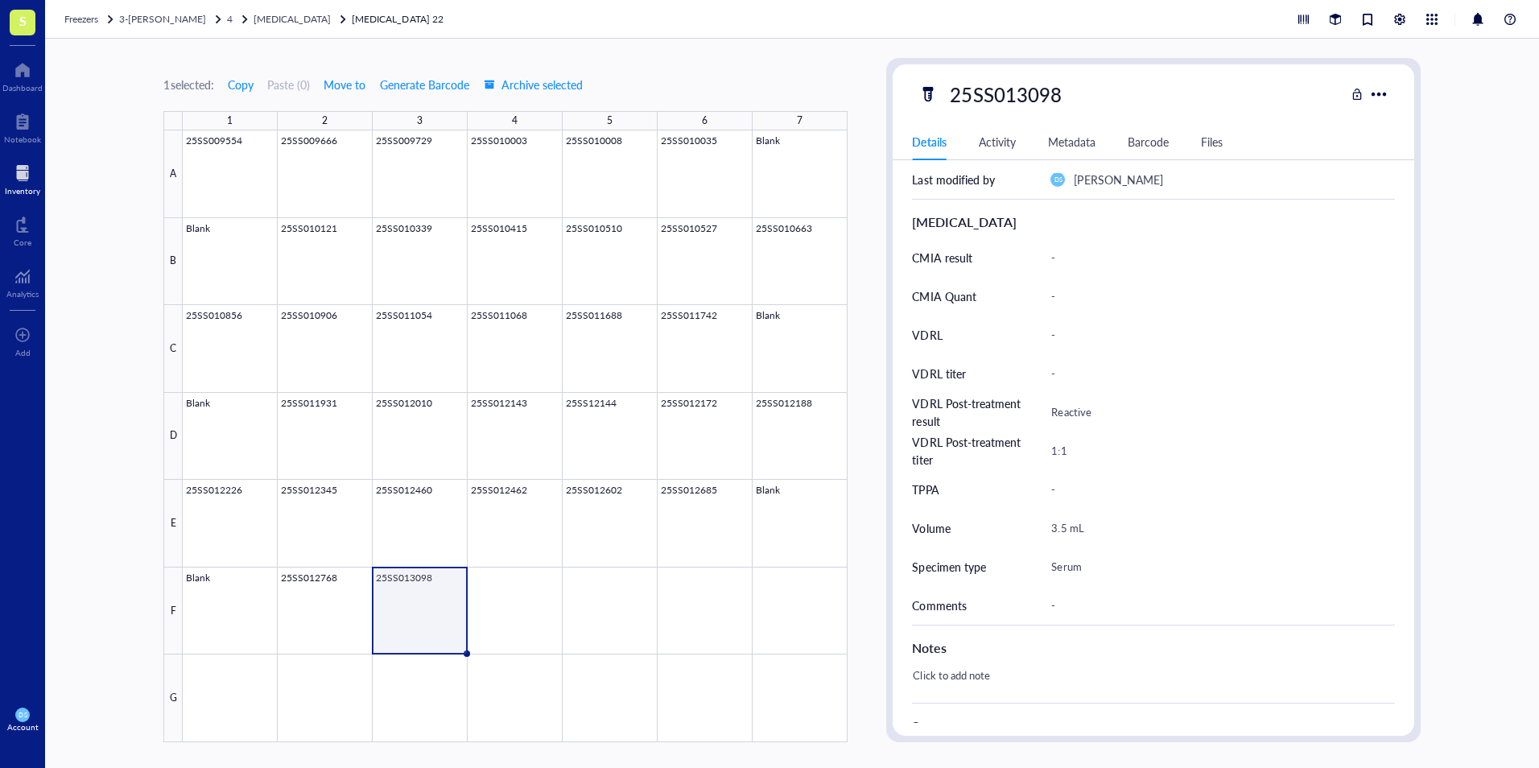
drag, startPoint x: 113, startPoint y: 147, endPoint x: 81, endPoint y: 36, distance: 115.4
click at [113, 146] on div "1 selected: Copy Paste ( 0 ) Move to Generate Barcode Archive selected 1 2 3 4 …" at bounding box center [792, 403] width 1494 height 729
click at [25, 72] on div at bounding box center [22, 70] width 40 height 26
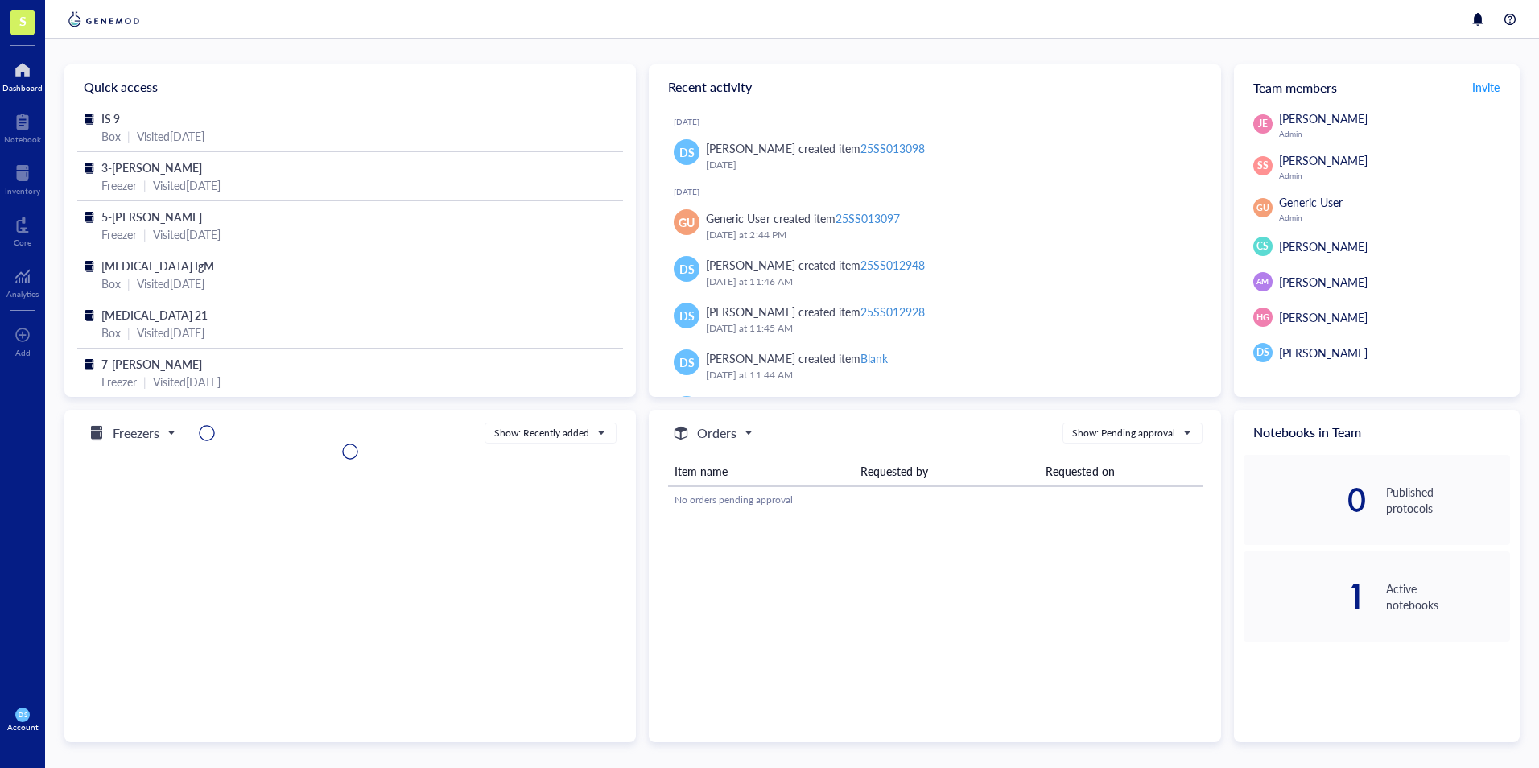
click at [23, 80] on div at bounding box center [22, 70] width 40 height 26
click at [1302, 349] on span "[PERSON_NAME]" at bounding box center [1323, 353] width 89 height 16
click at [1261, 354] on span "DS" at bounding box center [1263, 352] width 13 height 14
click at [1314, 350] on span "[PERSON_NAME]" at bounding box center [1323, 353] width 89 height 16
click at [19, 78] on div at bounding box center [22, 70] width 40 height 26
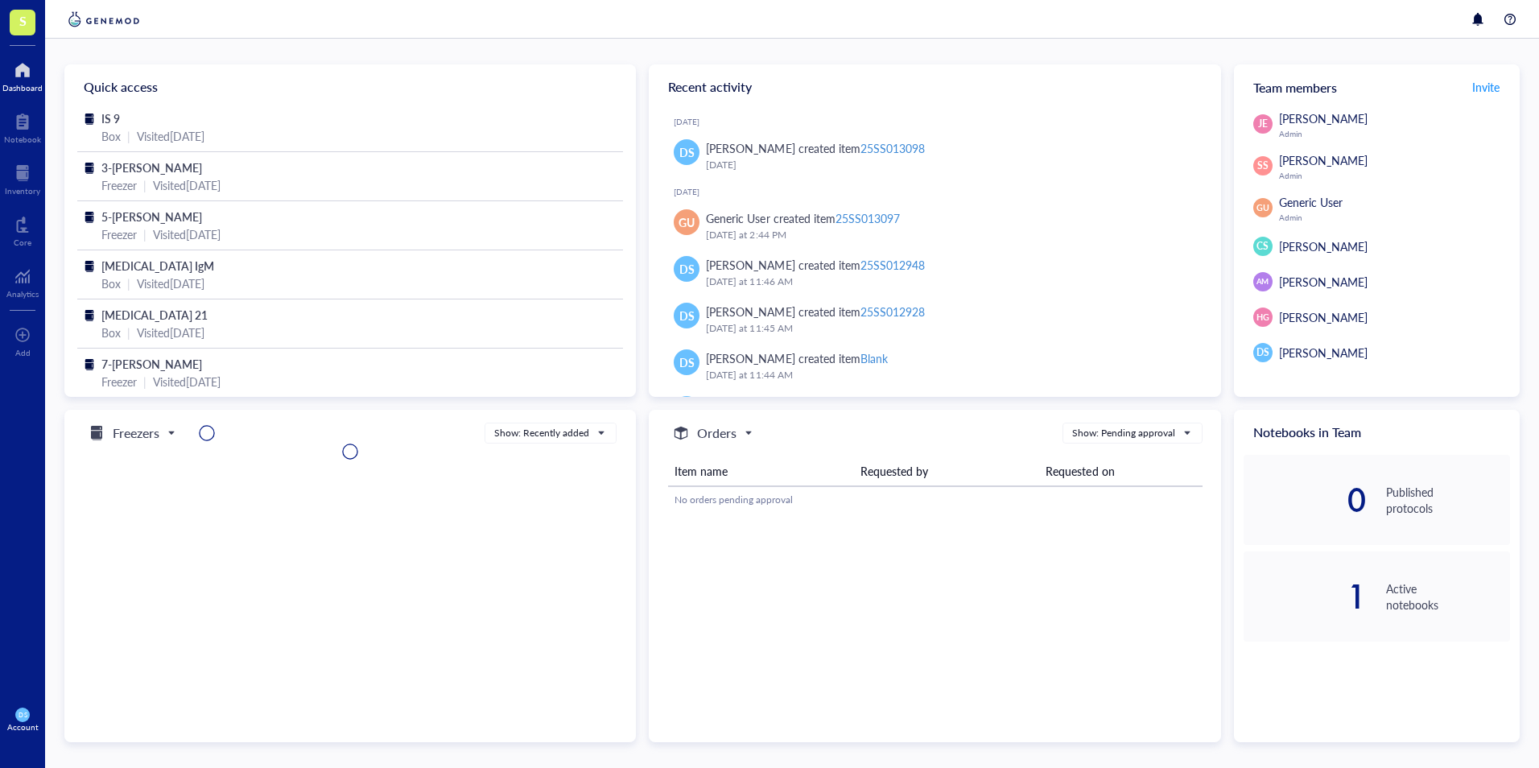
click at [21, 75] on div at bounding box center [22, 70] width 40 height 26
click at [27, 176] on div at bounding box center [22, 173] width 35 height 26
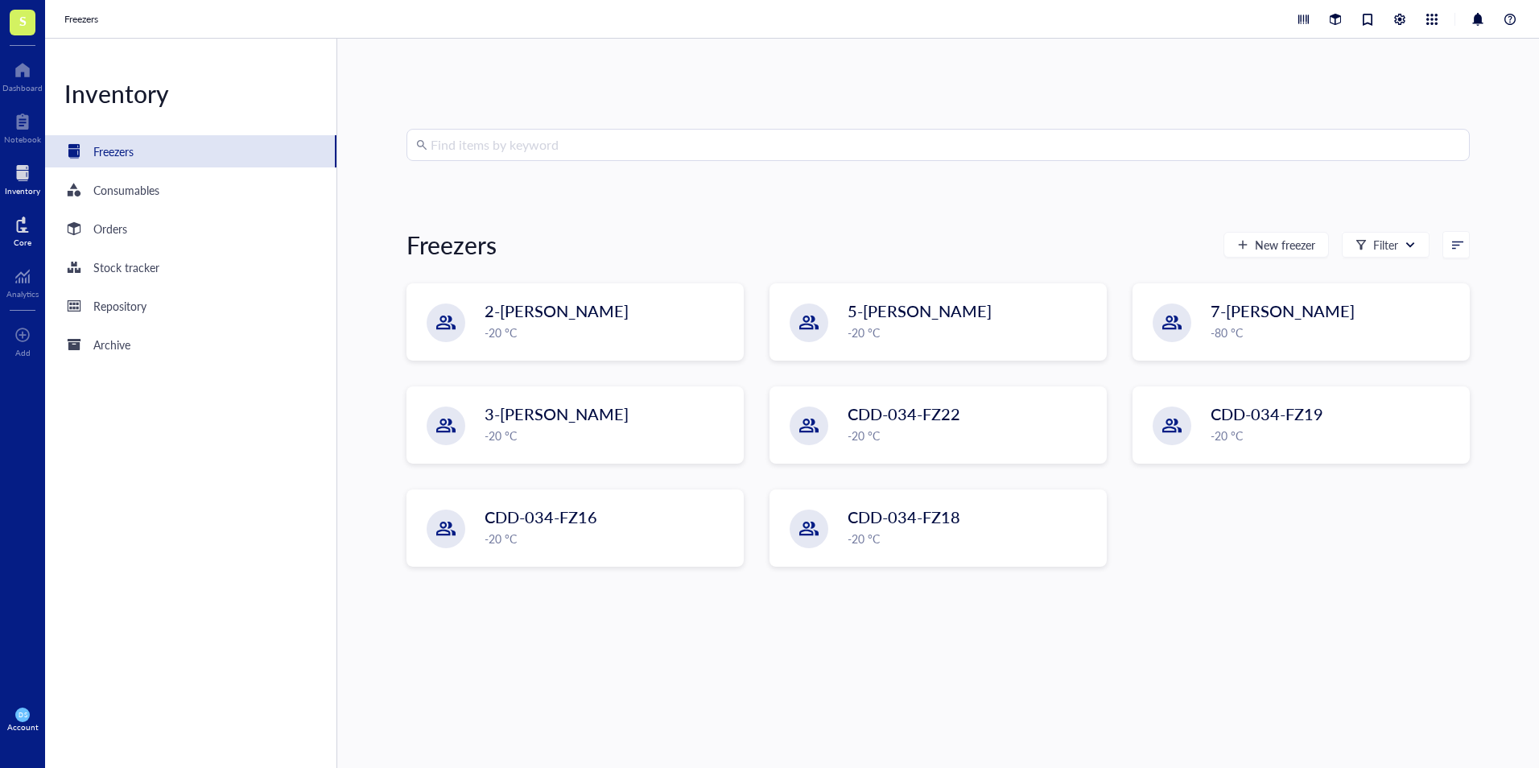
click at [12, 233] on div "Core" at bounding box center [22, 229] width 45 height 45
click at [125, 308] on div "Repository" at bounding box center [119, 306] width 53 height 18
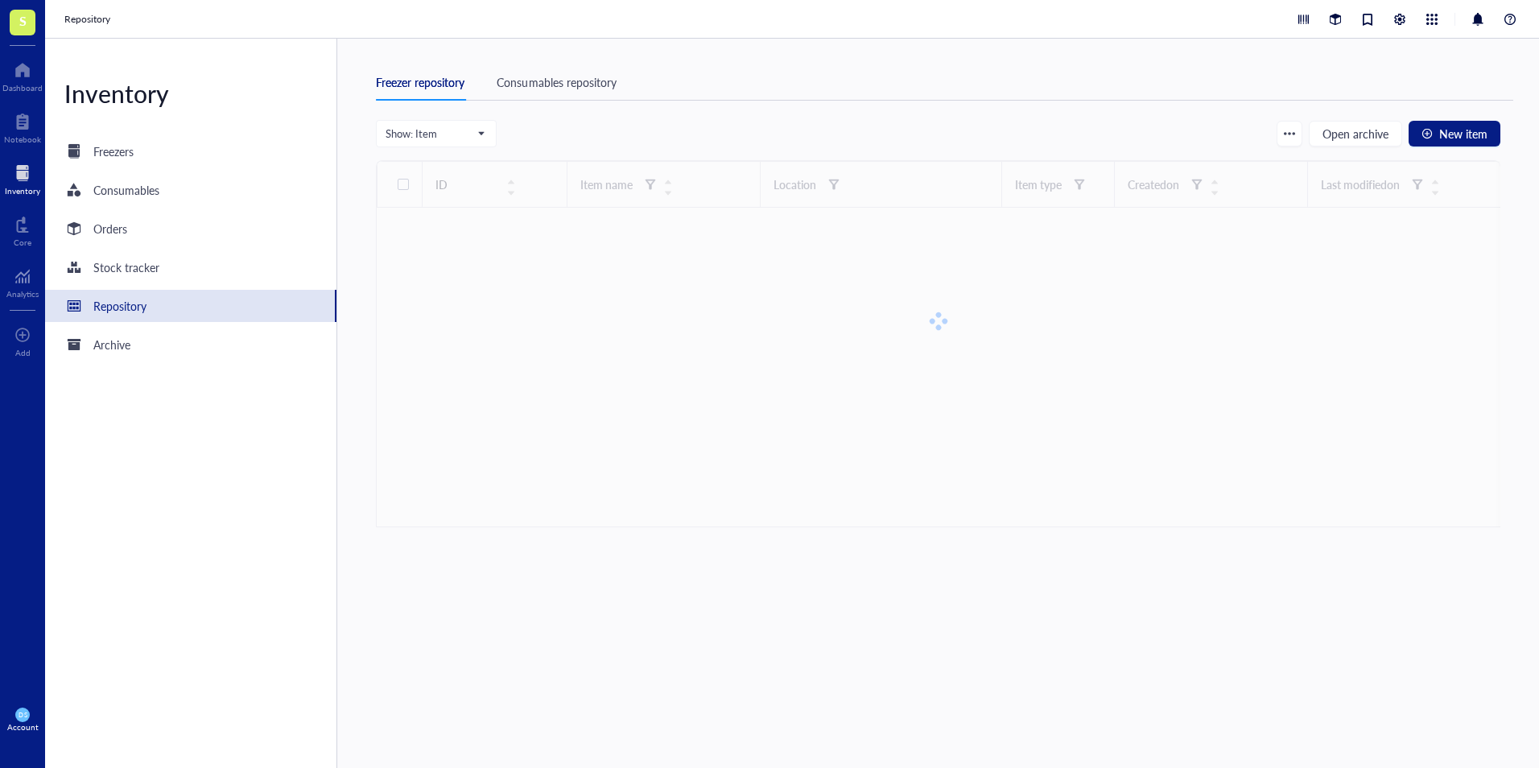
click at [555, 85] on div "Consumables repository" at bounding box center [556, 82] width 119 height 18
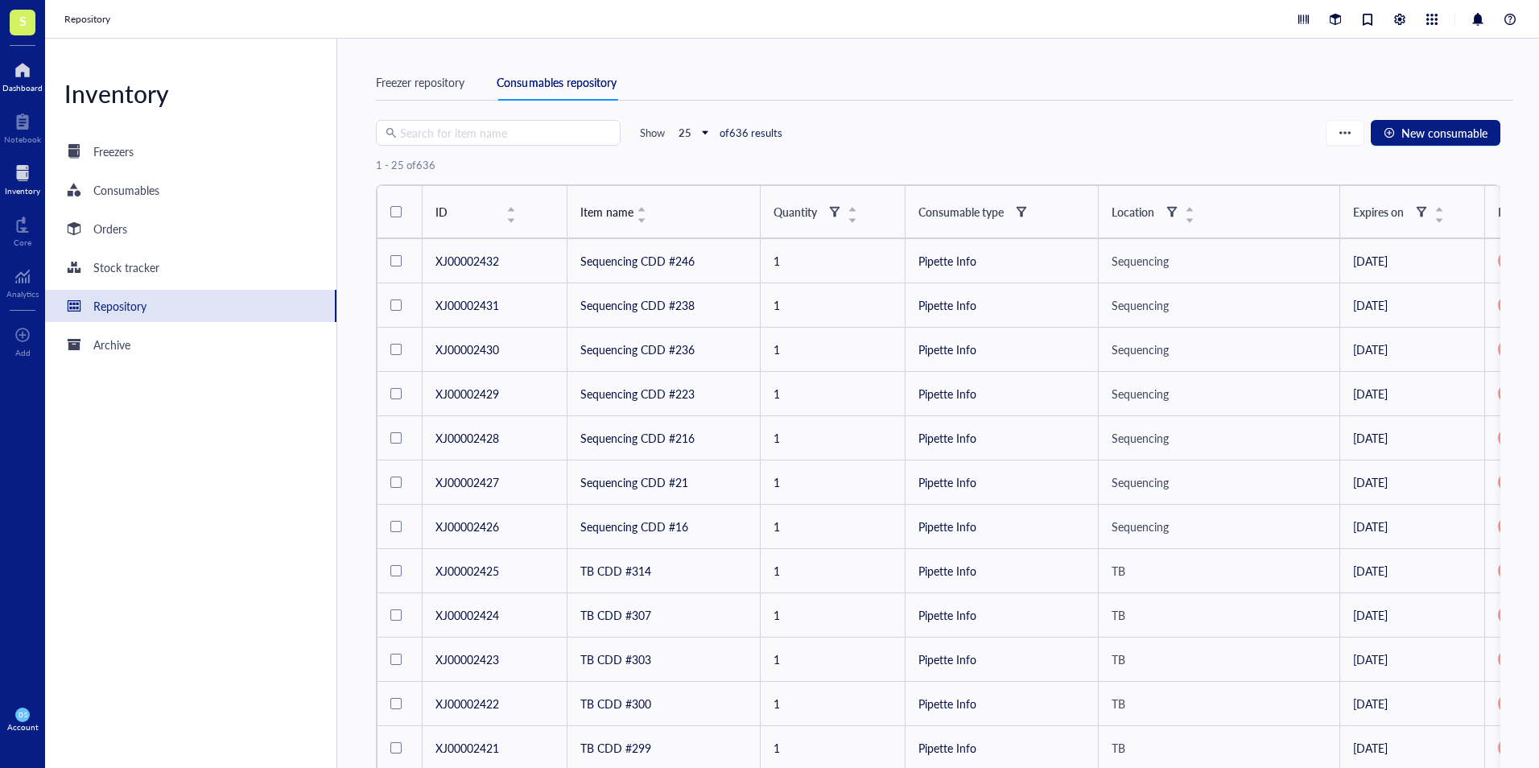
click at [23, 74] on div at bounding box center [22, 70] width 40 height 26
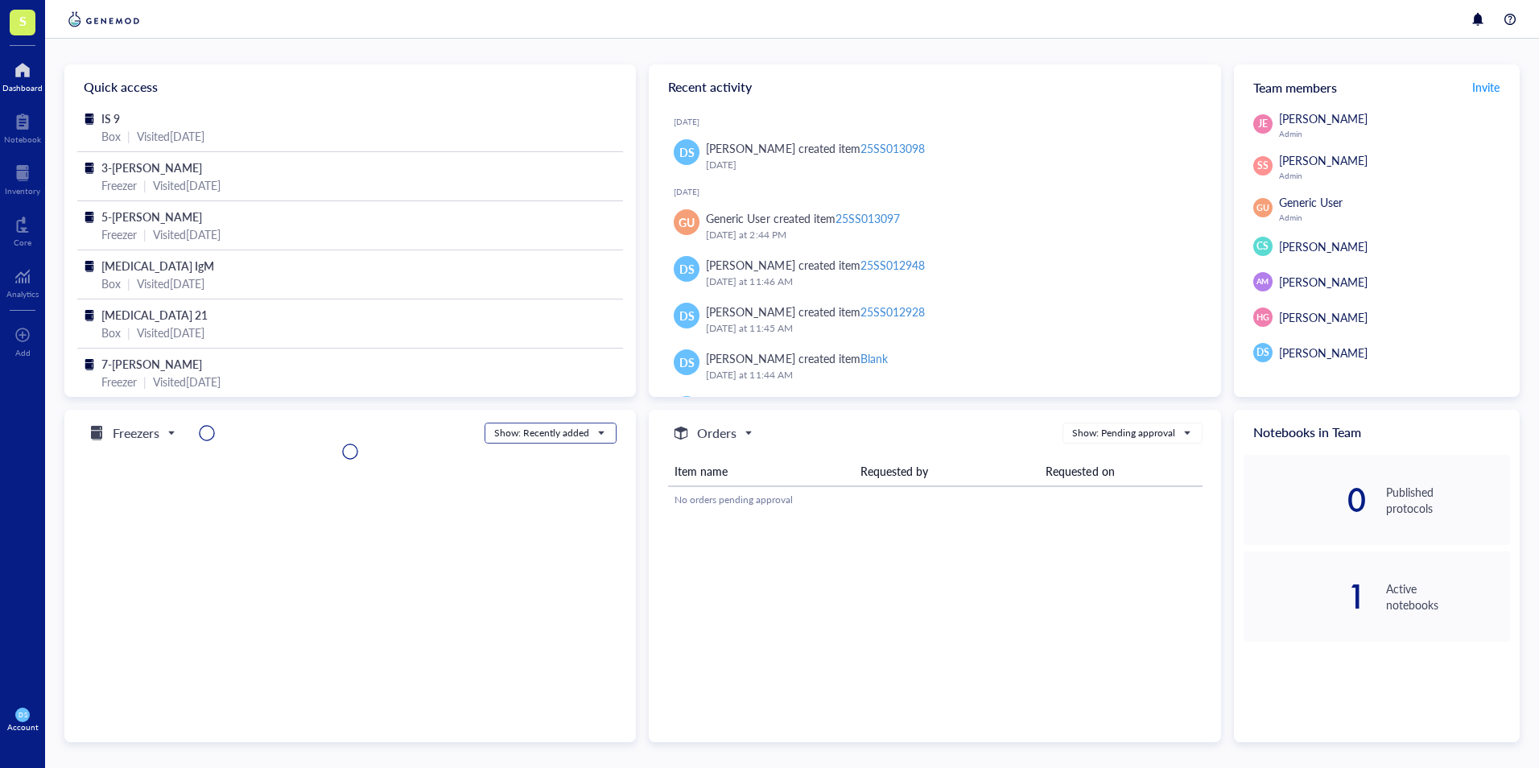
click at [609, 432] on div "Show: Recently added" at bounding box center [550, 432] width 130 height 19
click at [589, 485] on div "Show: Recent activity" at bounding box center [549, 483] width 109 height 14
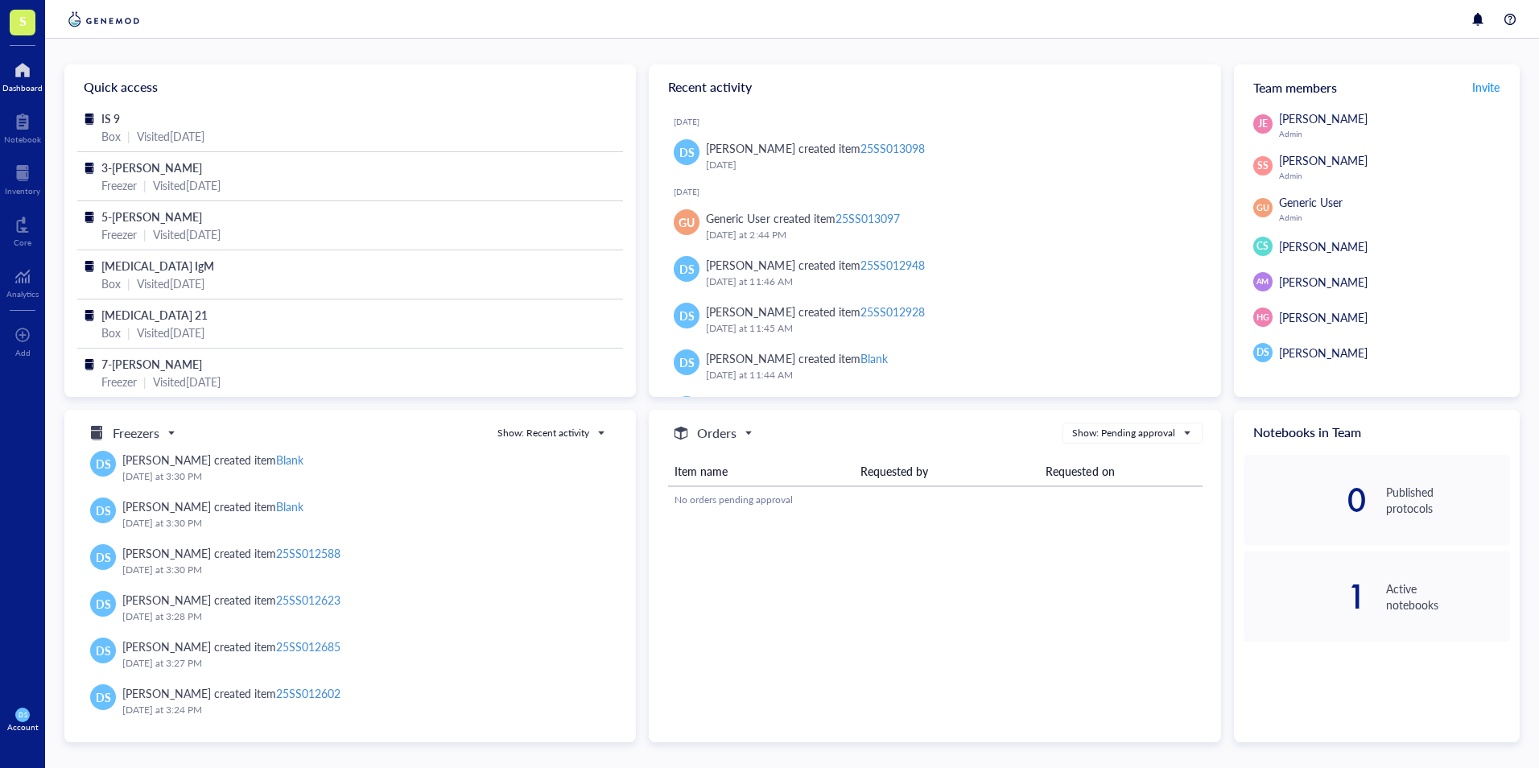
scroll to position [793, 0]
